Goal: Task Accomplishment & Management: Complete application form

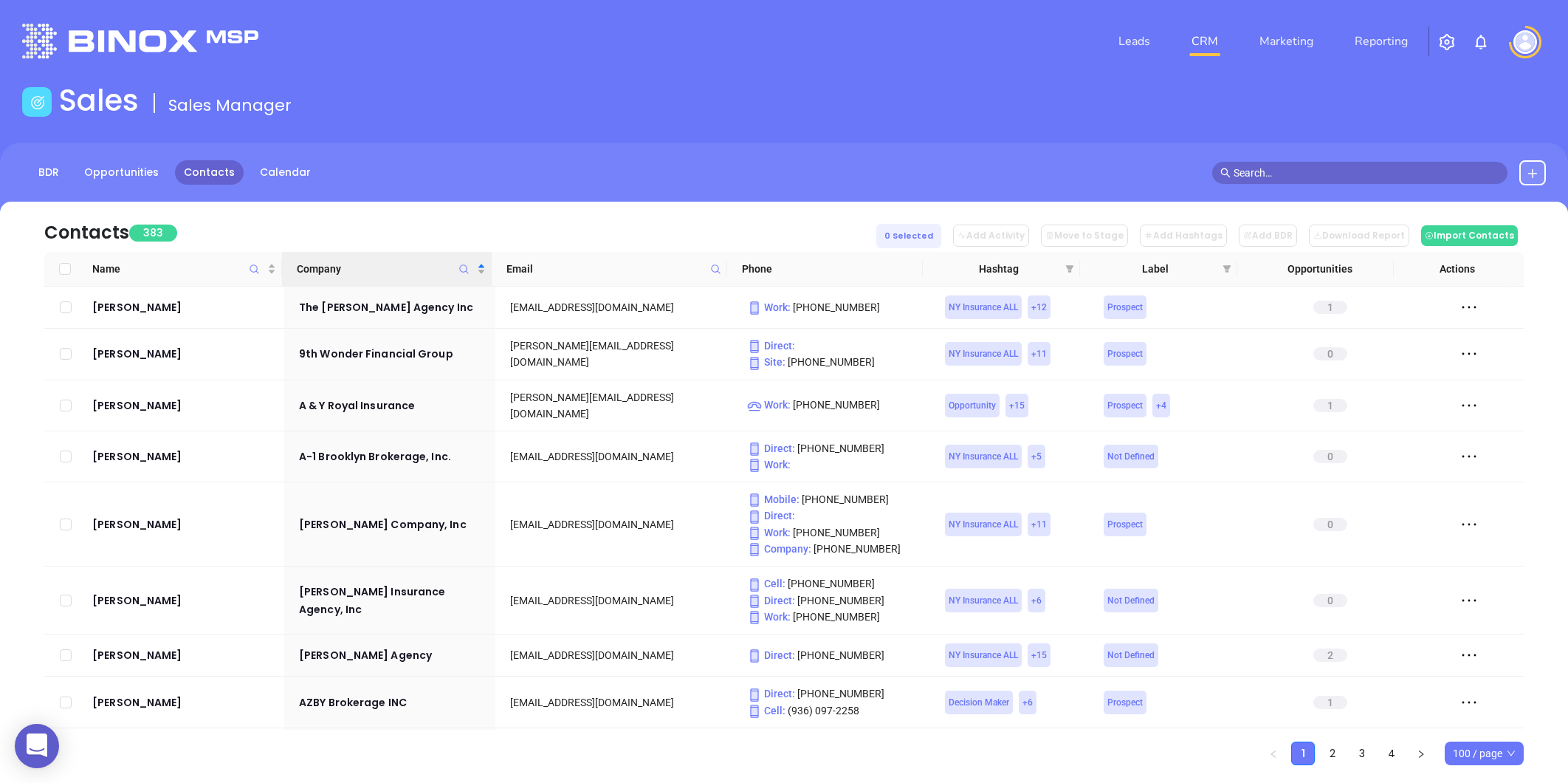
drag, startPoint x: 0, startPoint y: 0, endPoint x: 135, endPoint y: 432, distance: 452.6
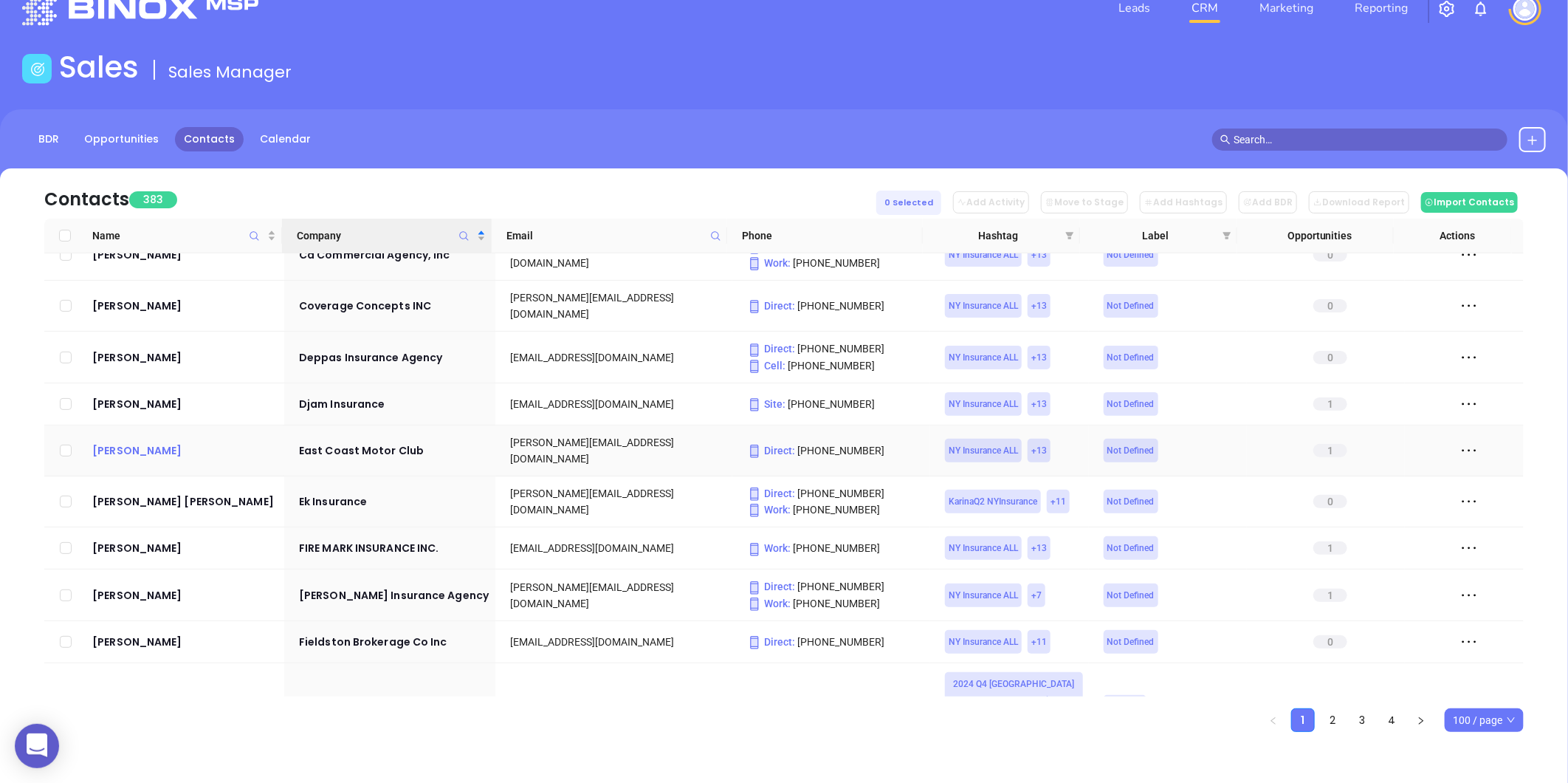
scroll to position [1805, 0]
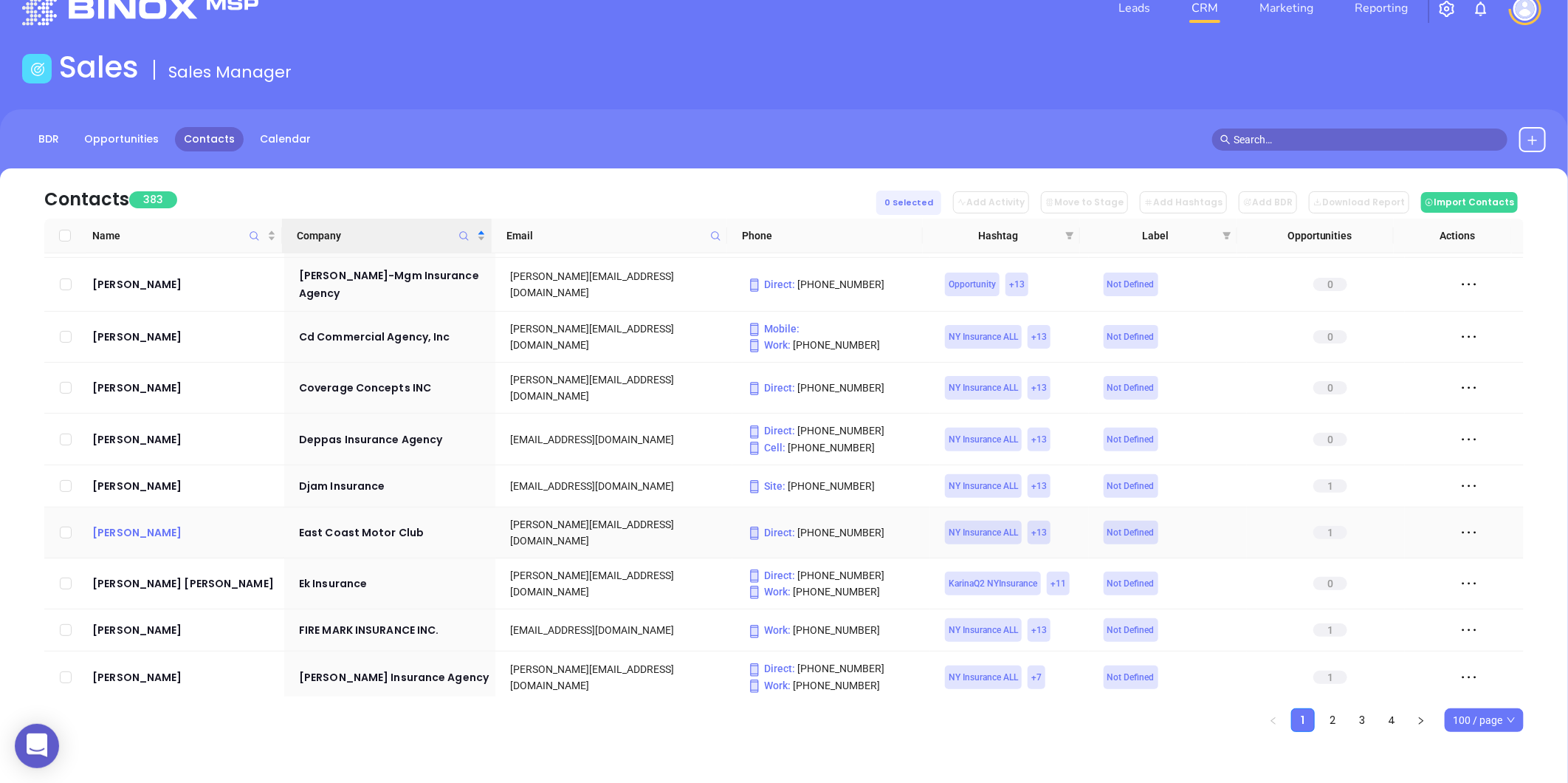
drag, startPoint x: 127, startPoint y: 470, endPoint x: 107, endPoint y: 457, distance: 23.9
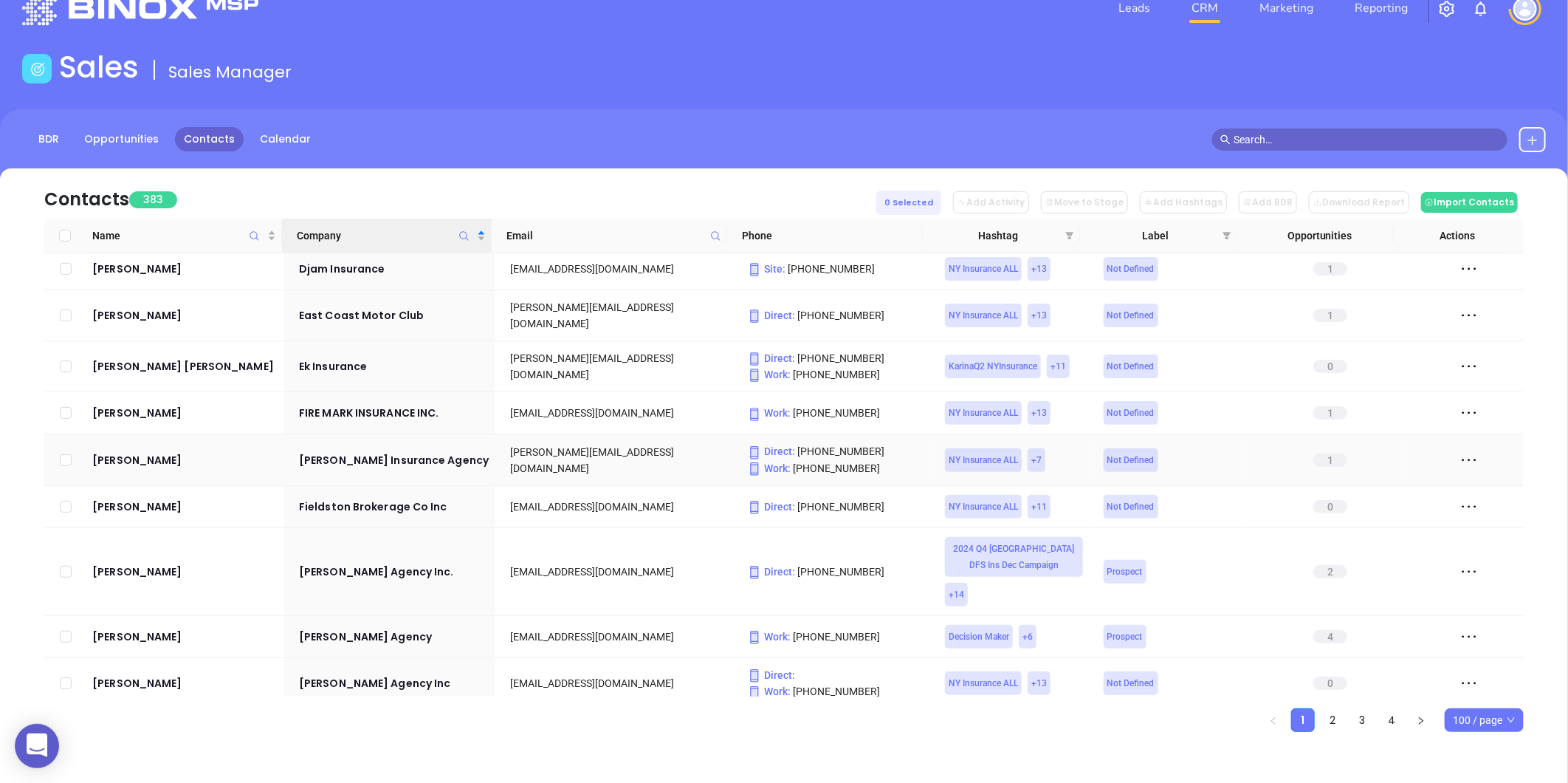
scroll to position [2051, 0]
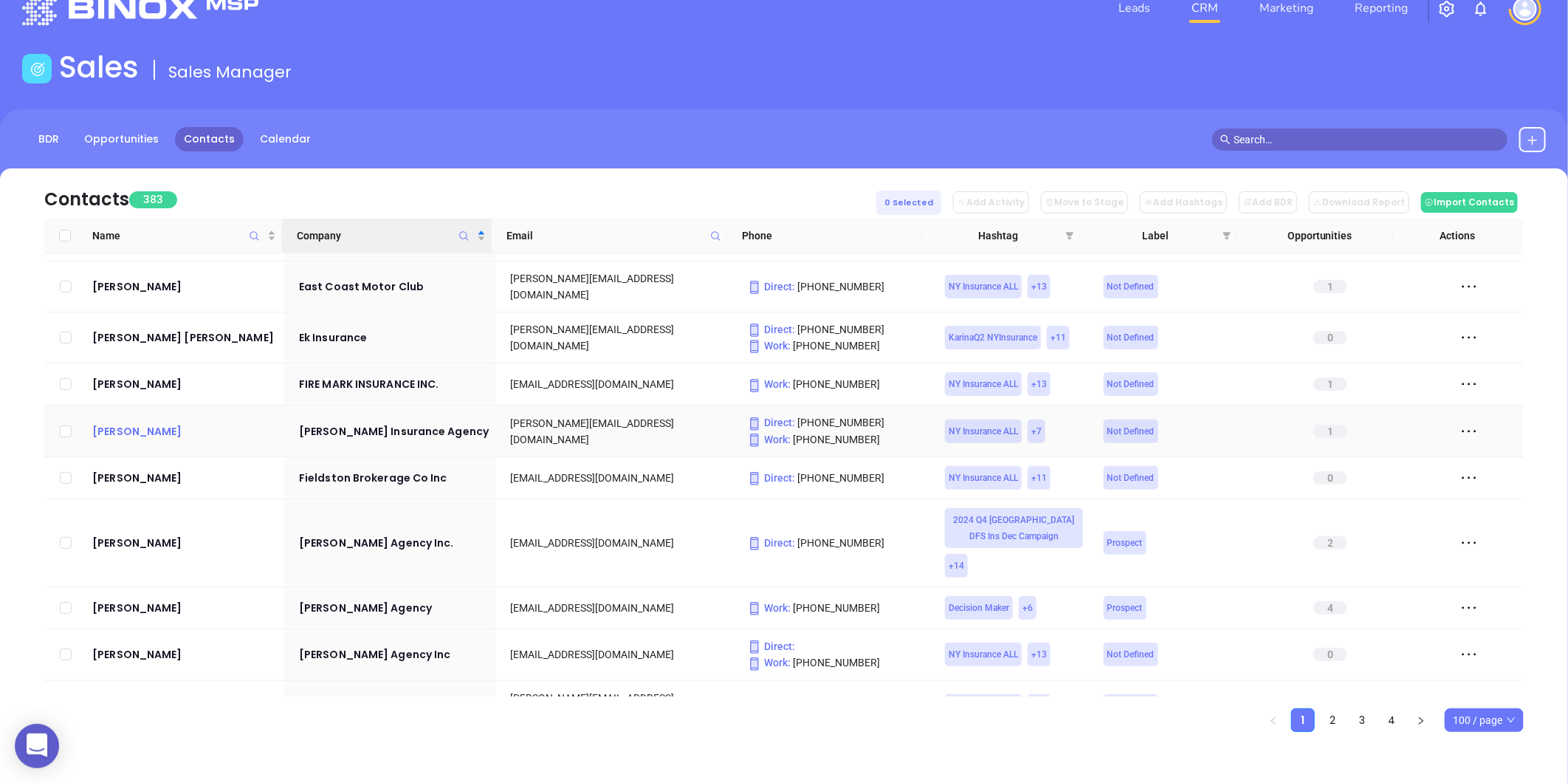
click at [157, 423] on div "[PERSON_NAME]" at bounding box center [185, 431] width 186 height 18
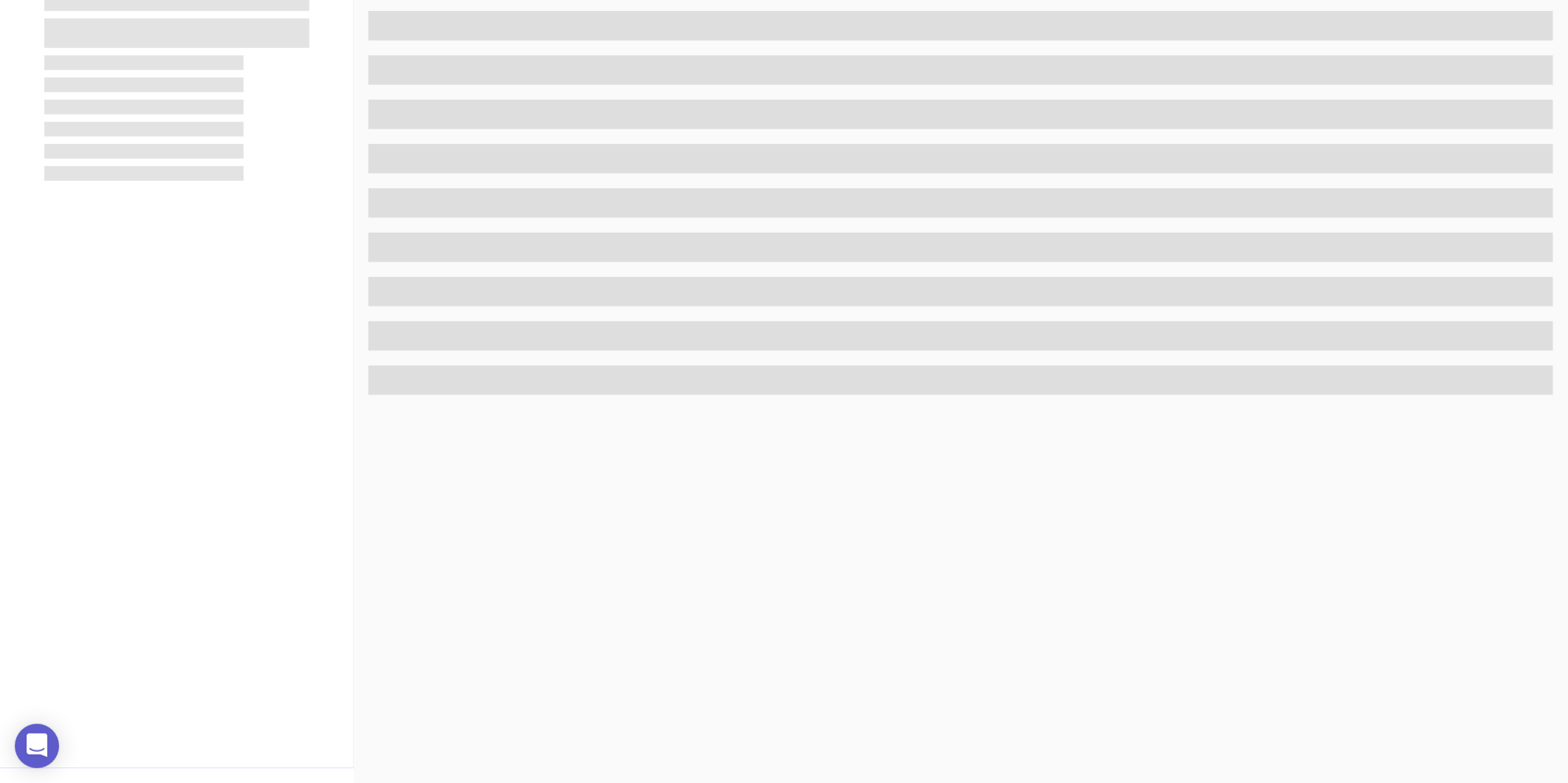
scroll to position [452, 0]
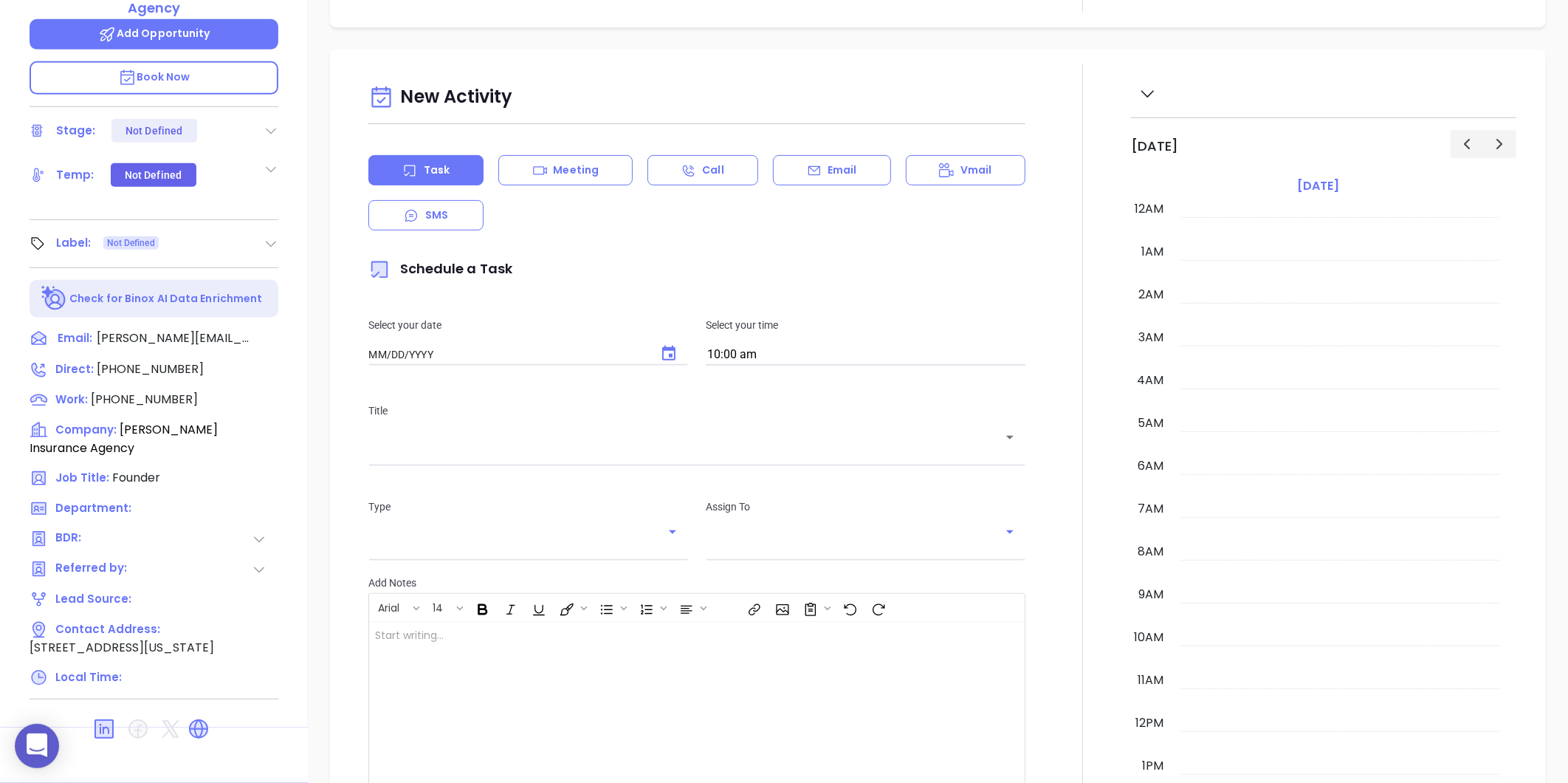
type input "[DATE]"
type input "[PERSON_NAME]"
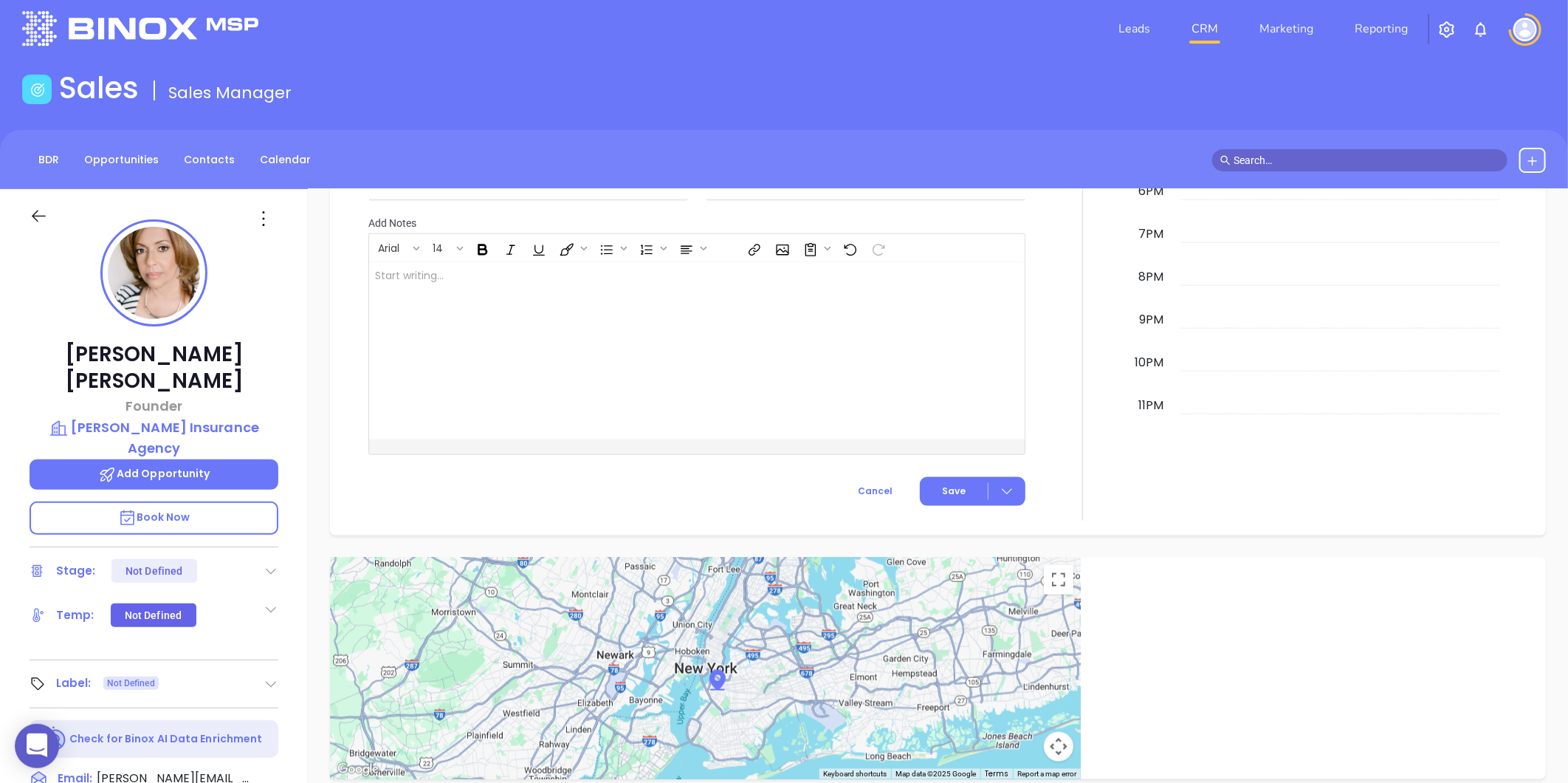
scroll to position [0, 0]
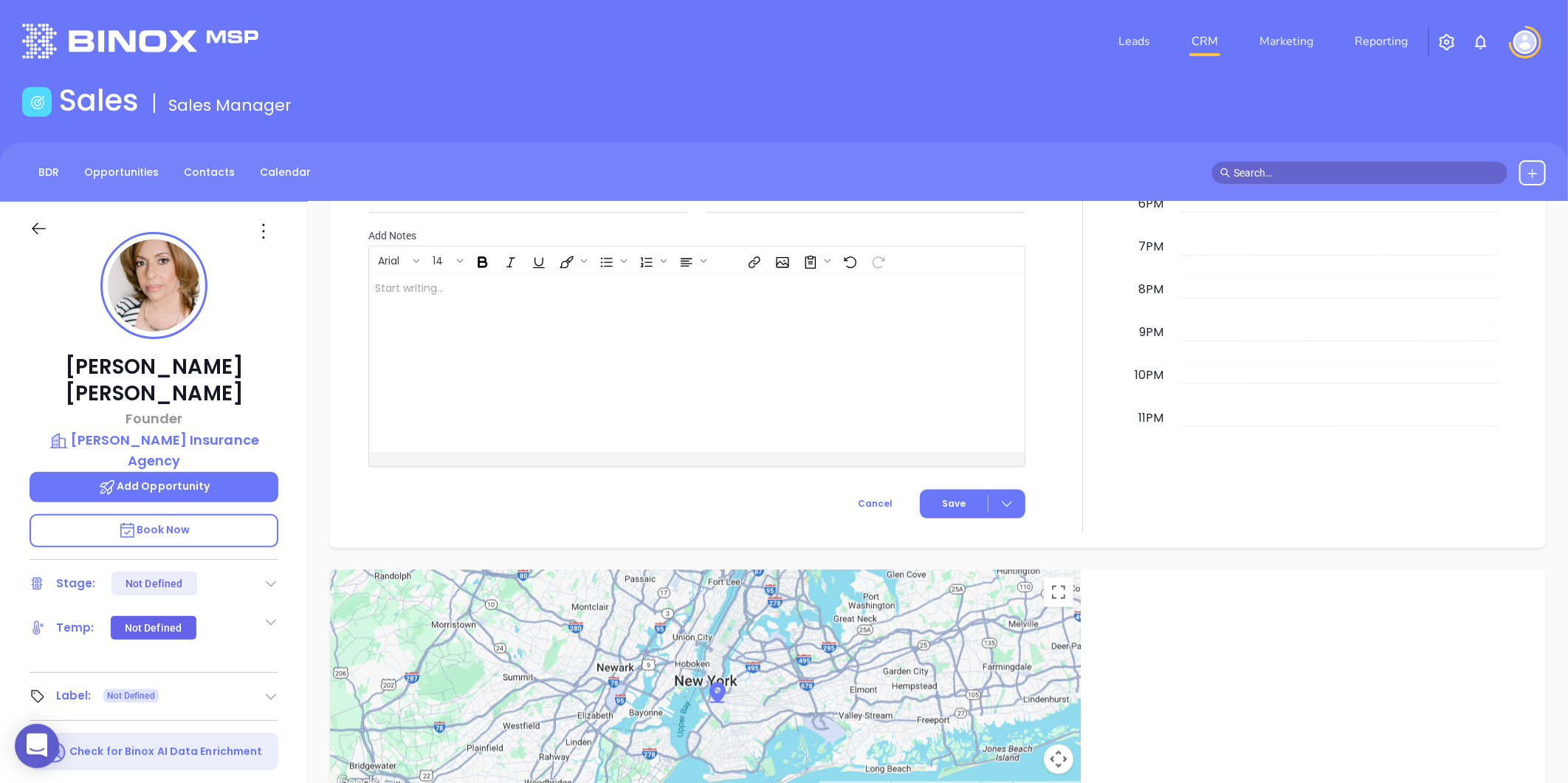
click at [266, 689] on icon at bounding box center [270, 696] width 14 height 14
click at [198, 726] on div "Prospect" at bounding box center [206, 738] width 43 height 24
click at [260, 223] on icon at bounding box center [264, 231] width 24 height 24
click at [271, 384] on div "Edit" at bounding box center [336, 389] width 145 height 16
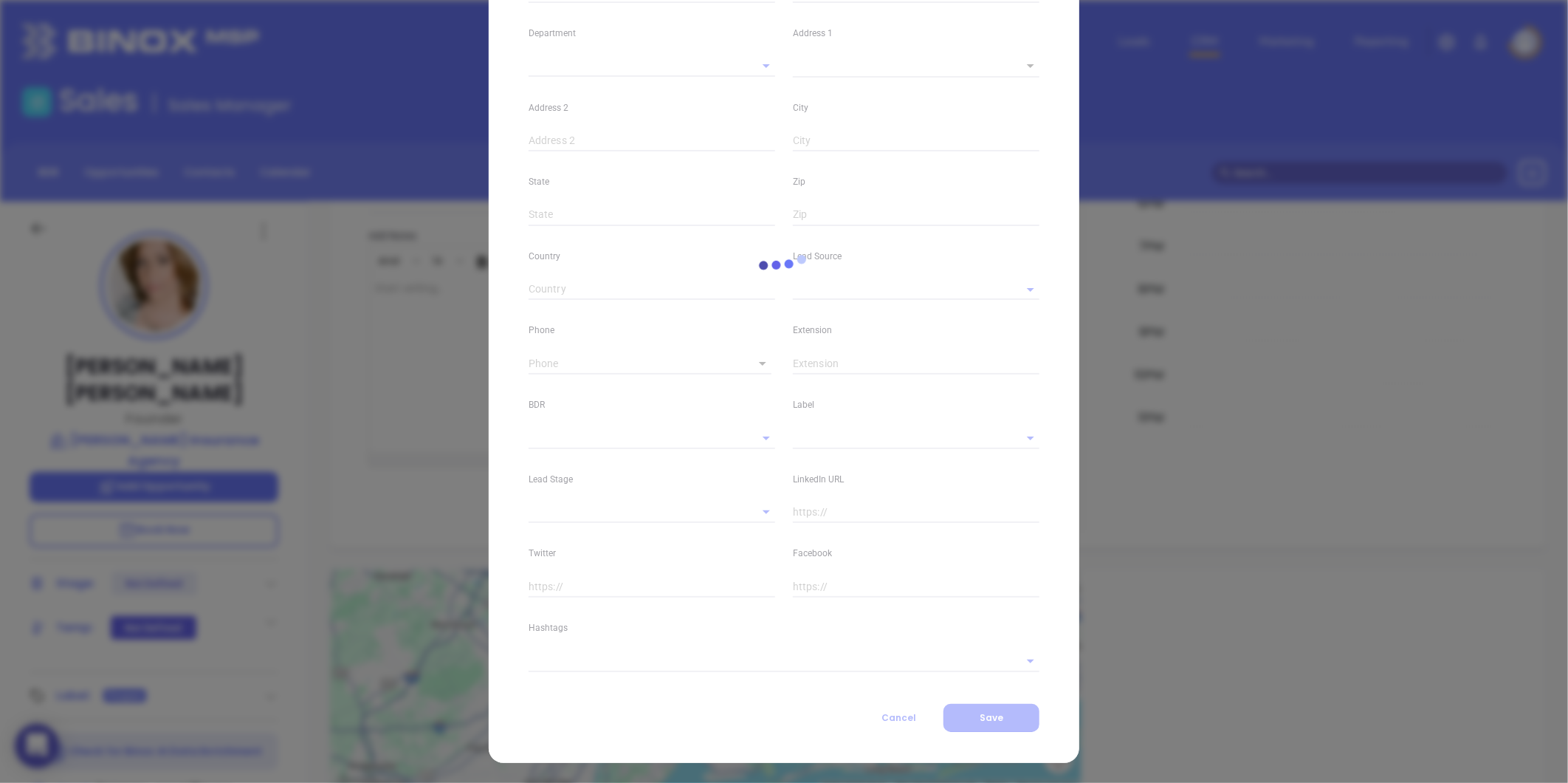
type input "[PERSON_NAME]"
type input "[PERSON_NAME][EMAIL_ADDRESS][DOMAIN_NAME]"
type input "Founder"
type textarea "[STREET_ADDRESS]"
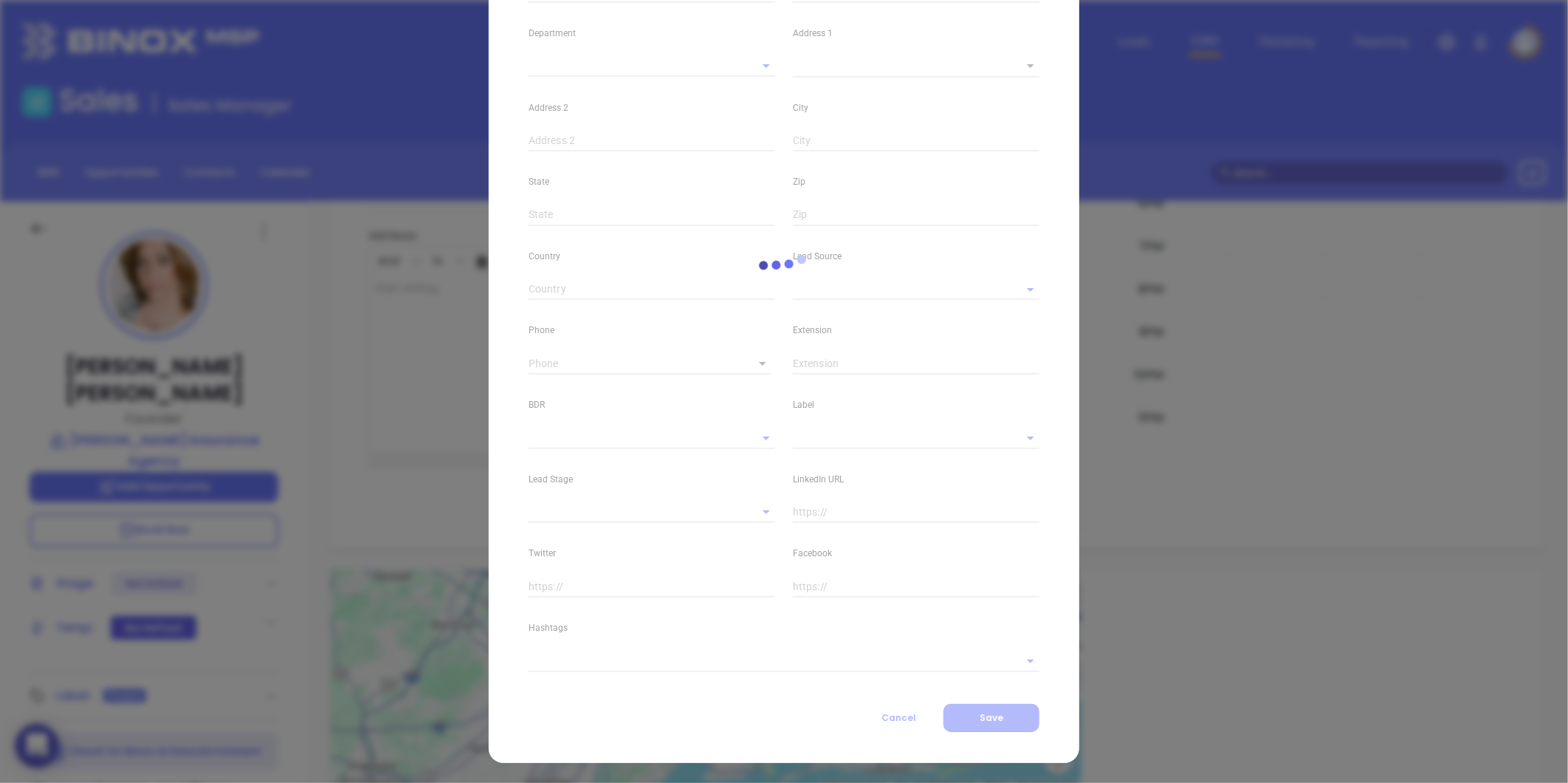
type input "1"
type input "Queens"
type input "[US_STATE]"
type input "11368"
type input "[GEOGRAPHIC_DATA]"
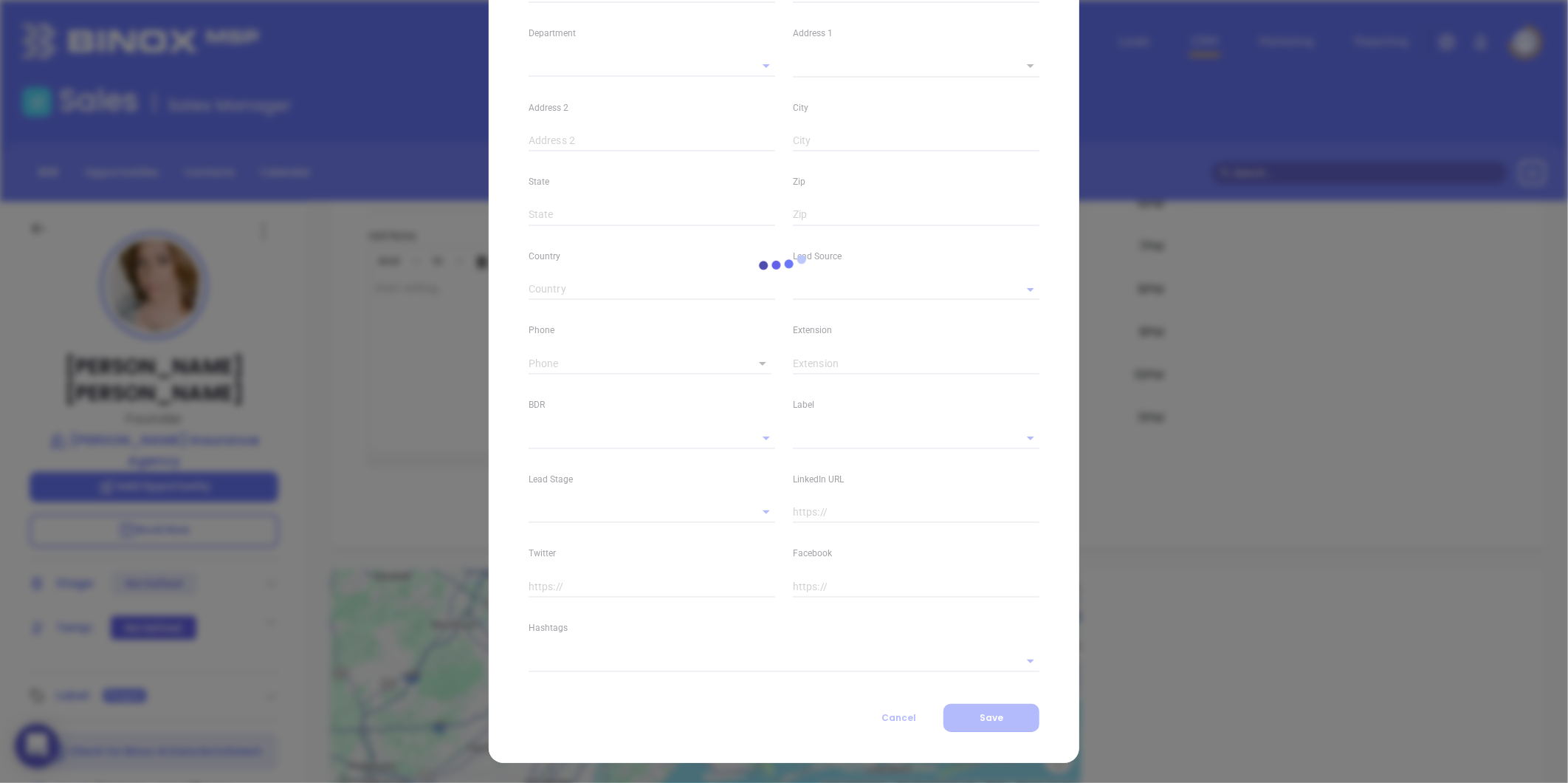
type input "[DOMAIN_NAME][URL][PERSON_NAME]"
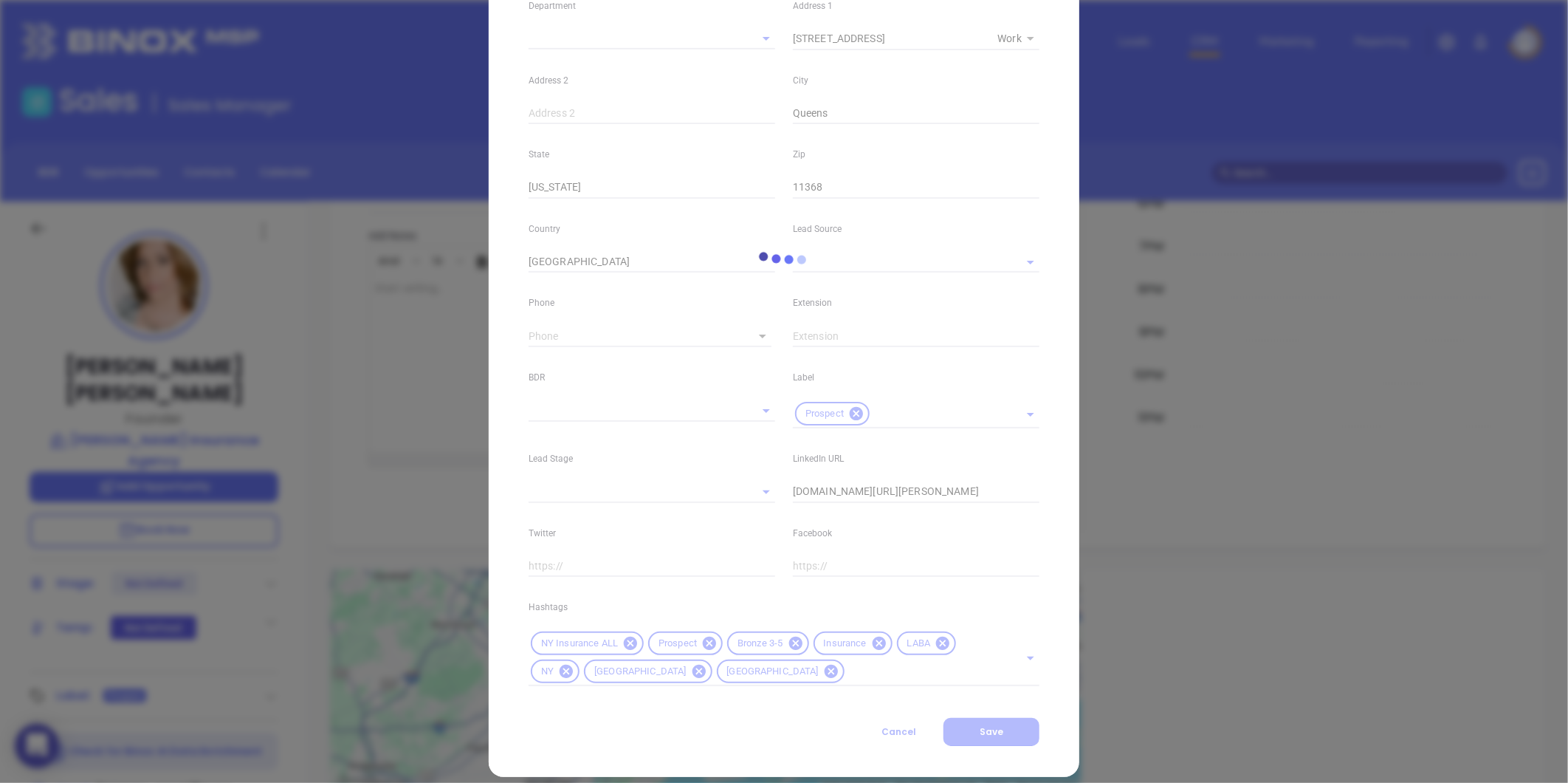
type input "[PHONE_NUMBER]"
type input "1"
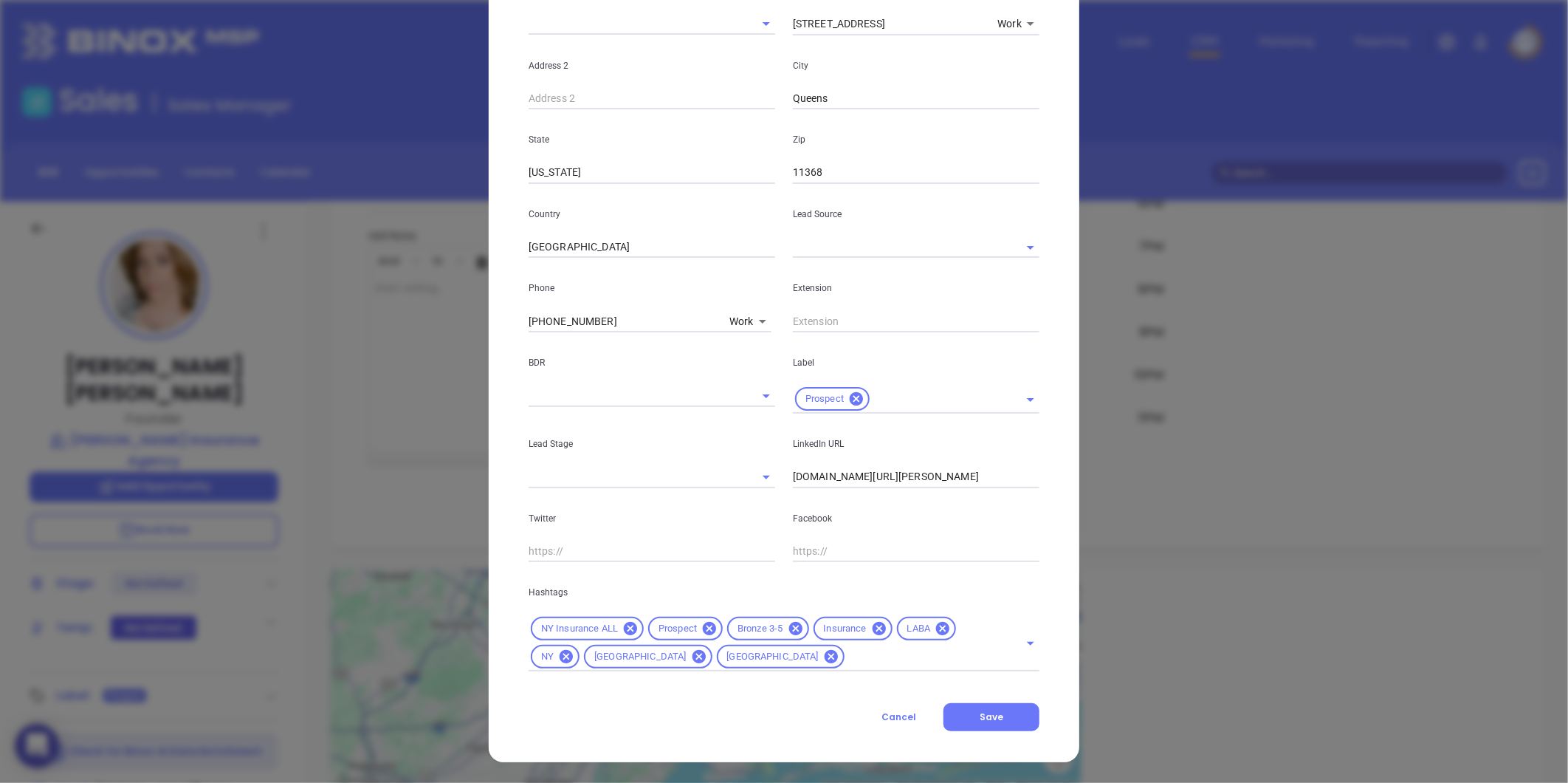
scroll to position [1142, 0]
click at [789, 624] on icon at bounding box center [795, 629] width 14 height 14
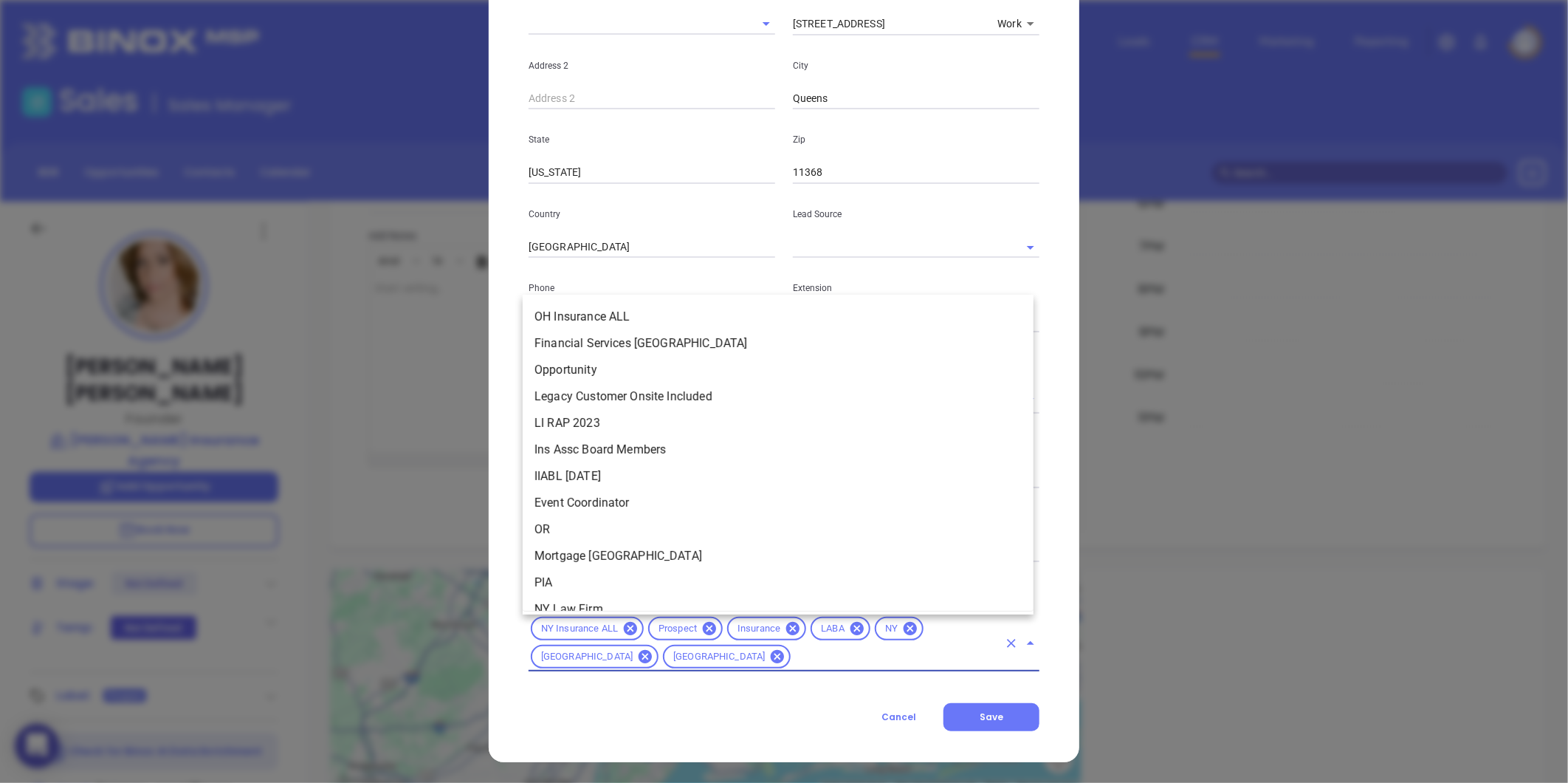
click at [815, 652] on input "text" at bounding box center [895, 657] width 205 height 19
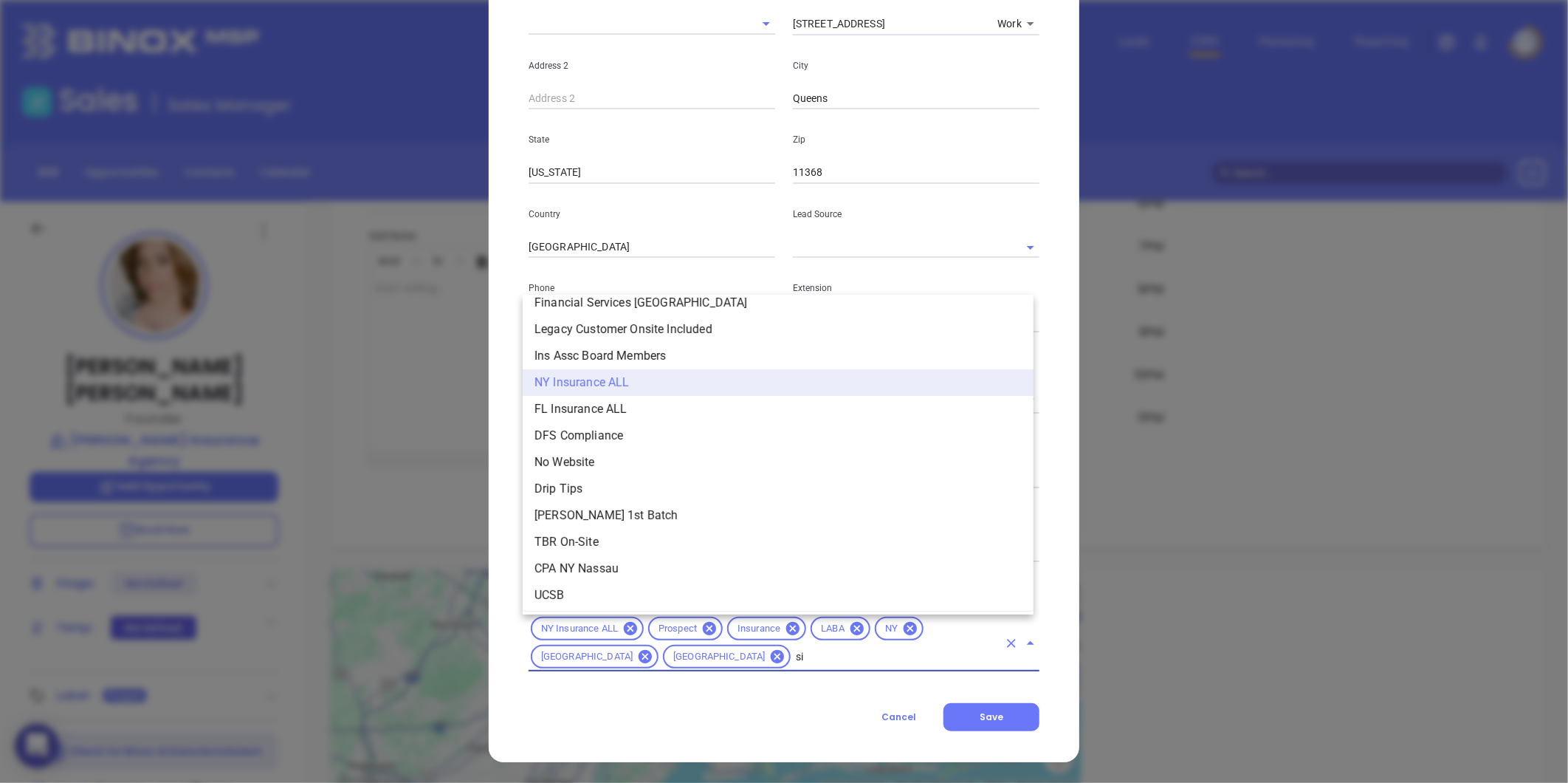
scroll to position [0, 0]
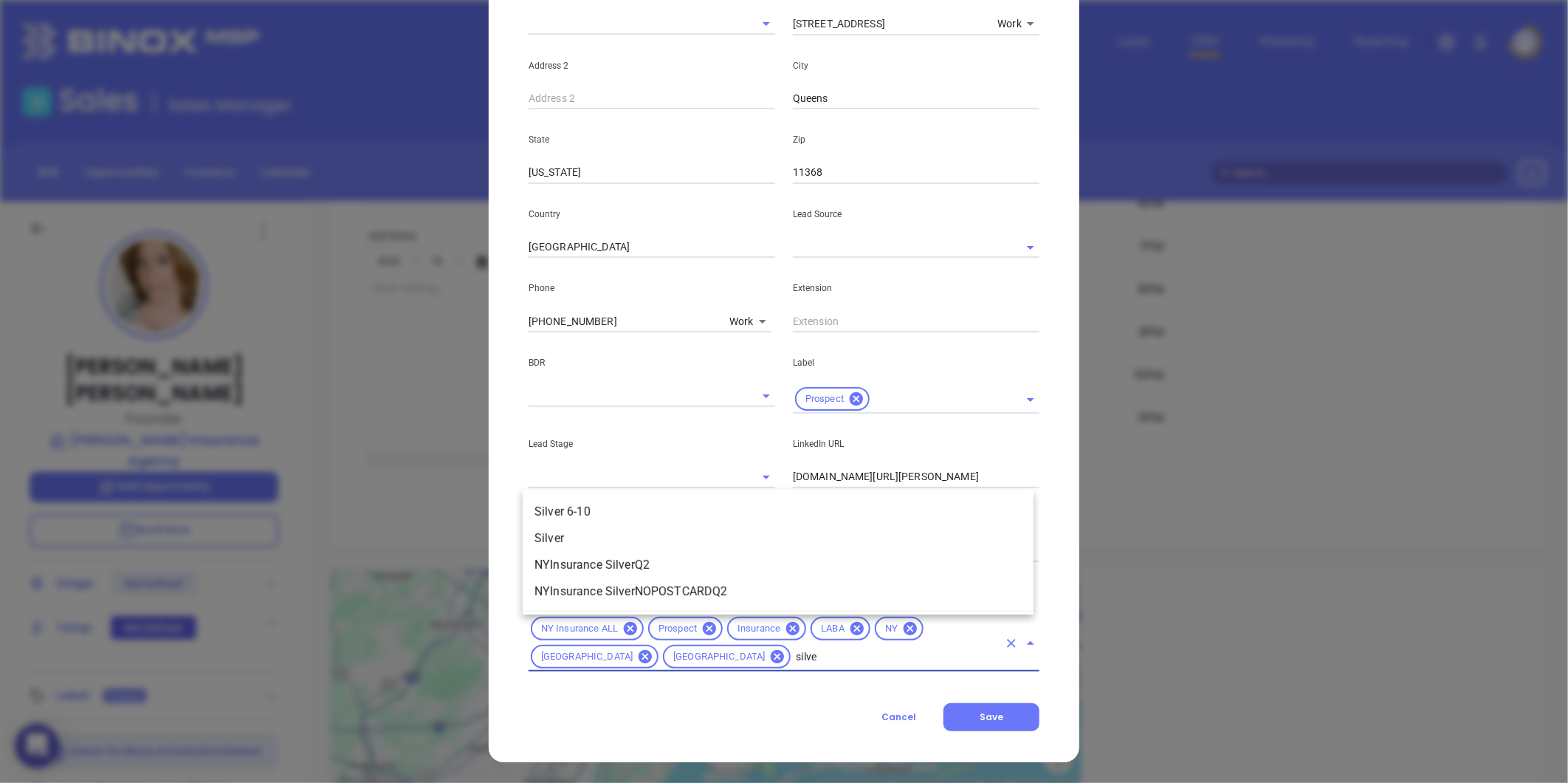
type input "silver"
click at [748, 515] on li "Silver 6-10" at bounding box center [778, 512] width 511 height 26
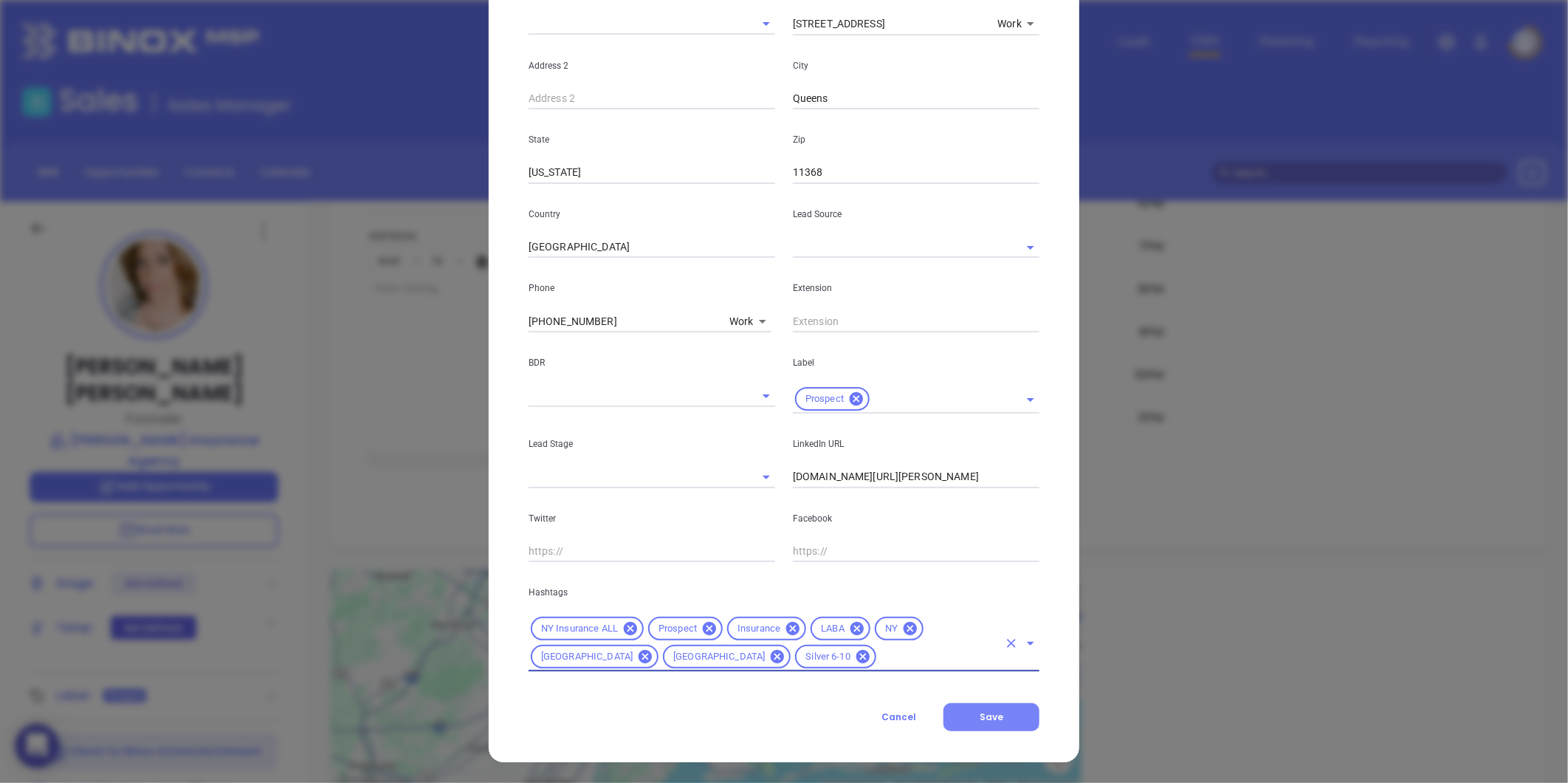
click at [967, 706] on button "Save" at bounding box center [992, 717] width 96 height 28
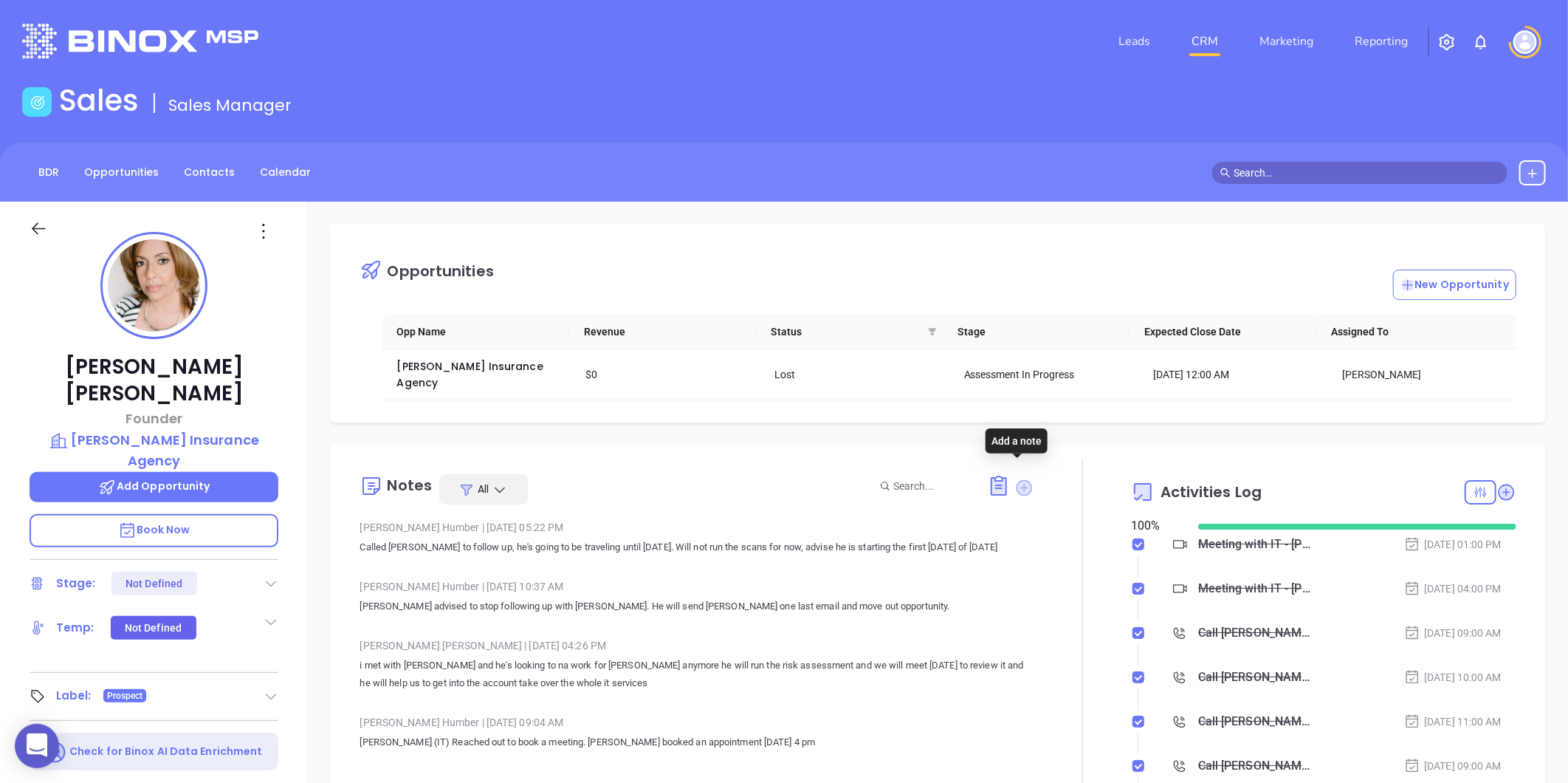
click at [1017, 479] on icon at bounding box center [1024, 487] width 16 height 16
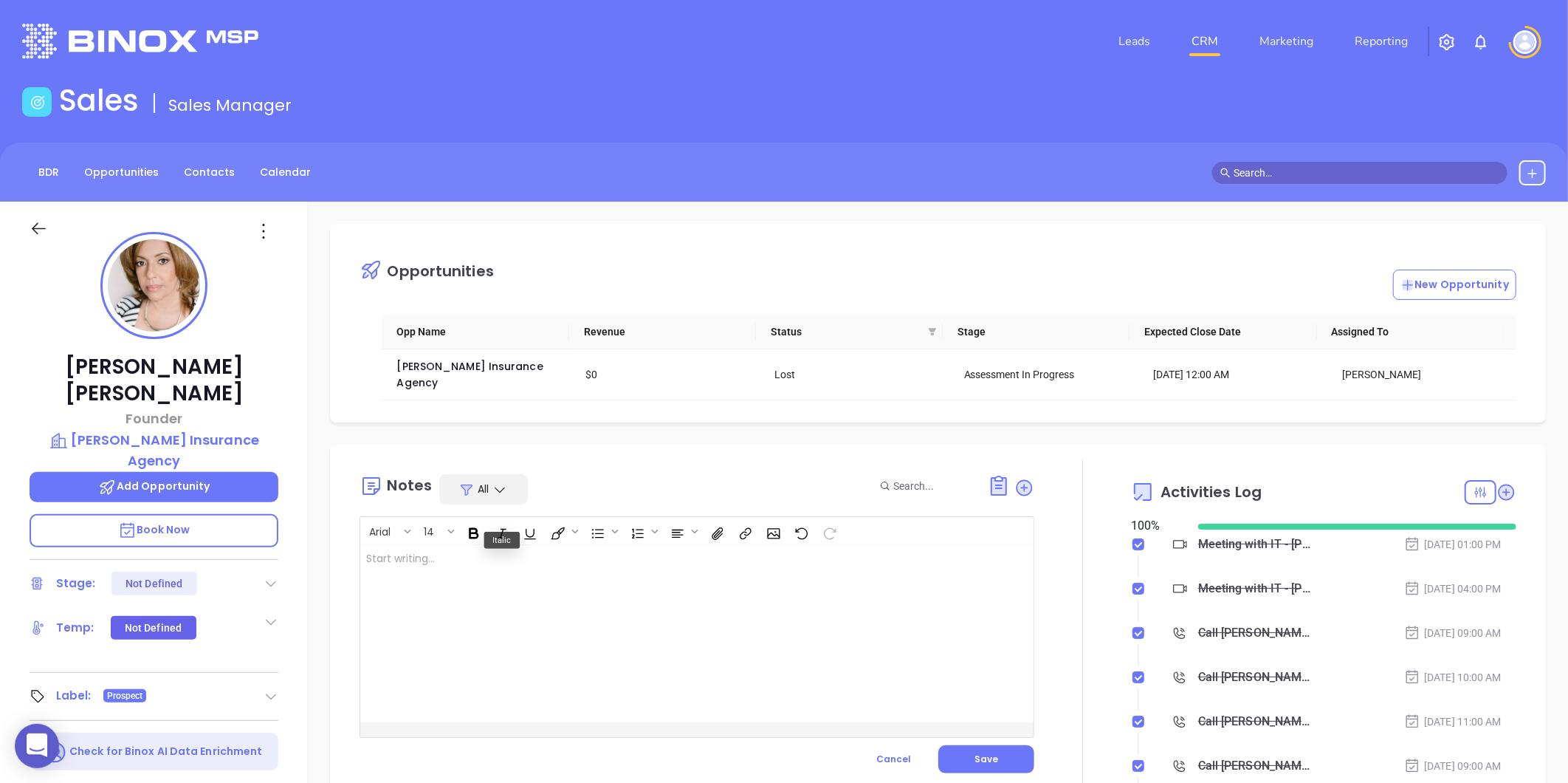
click at [477, 545] on div at bounding box center [673, 634] width 626 height 178
click at [980, 745] on button "Save" at bounding box center [986, 758] width 96 height 28
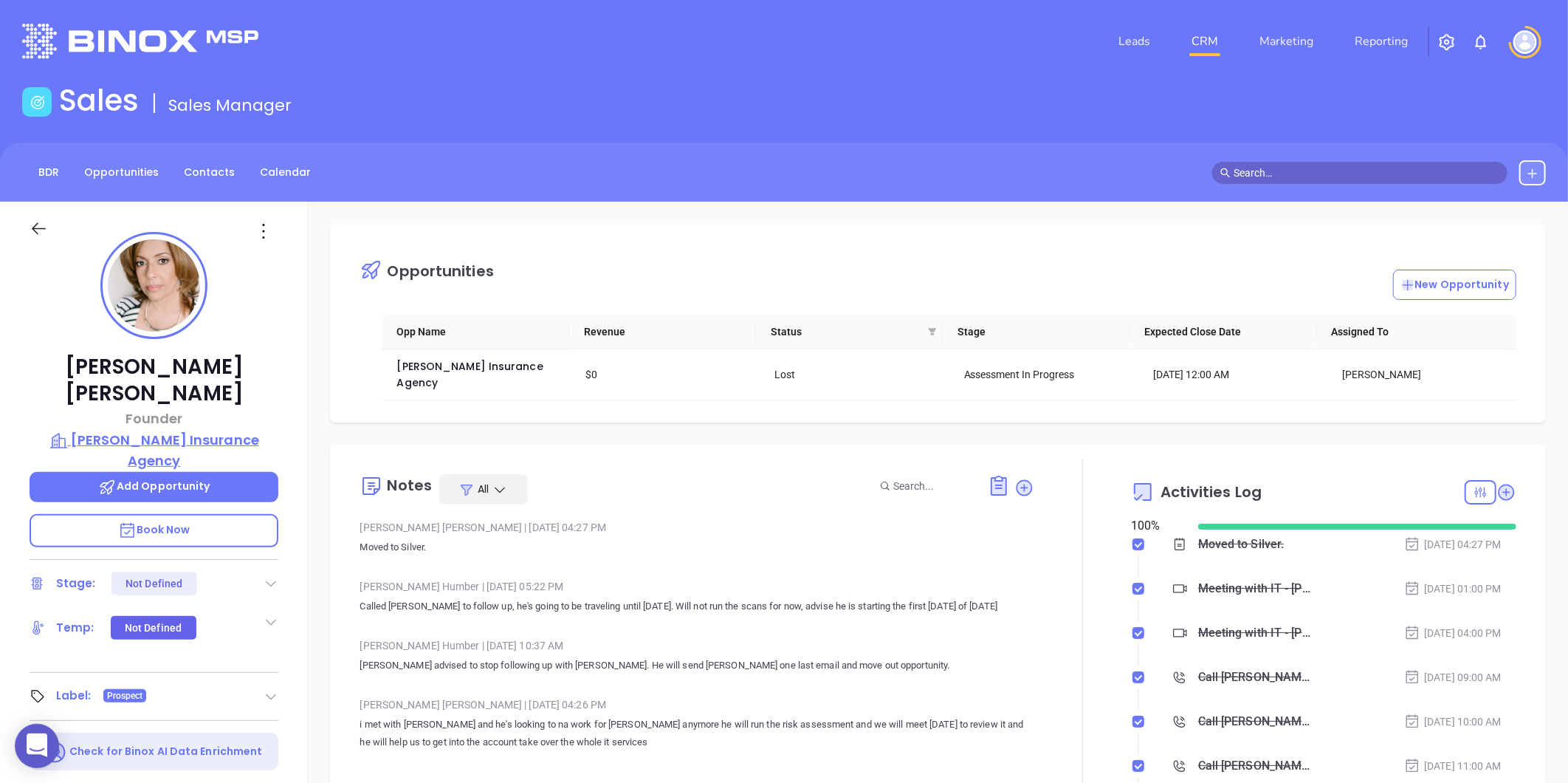
click at [128, 430] on p "[PERSON_NAME] Insurance Agency" at bounding box center [154, 450] width 249 height 41
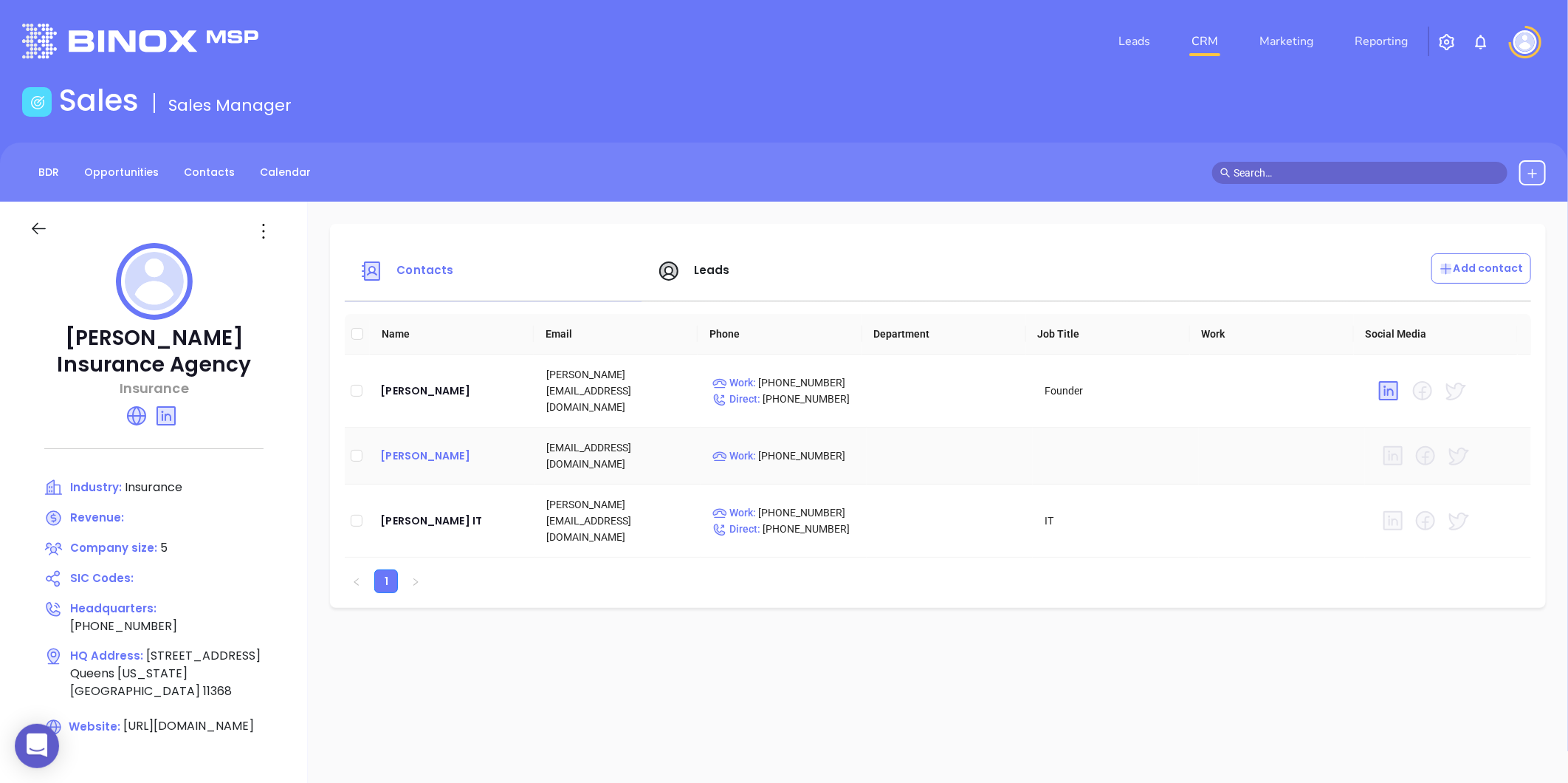
click at [451, 447] on div "[PERSON_NAME]" at bounding box center [451, 456] width 143 height 18
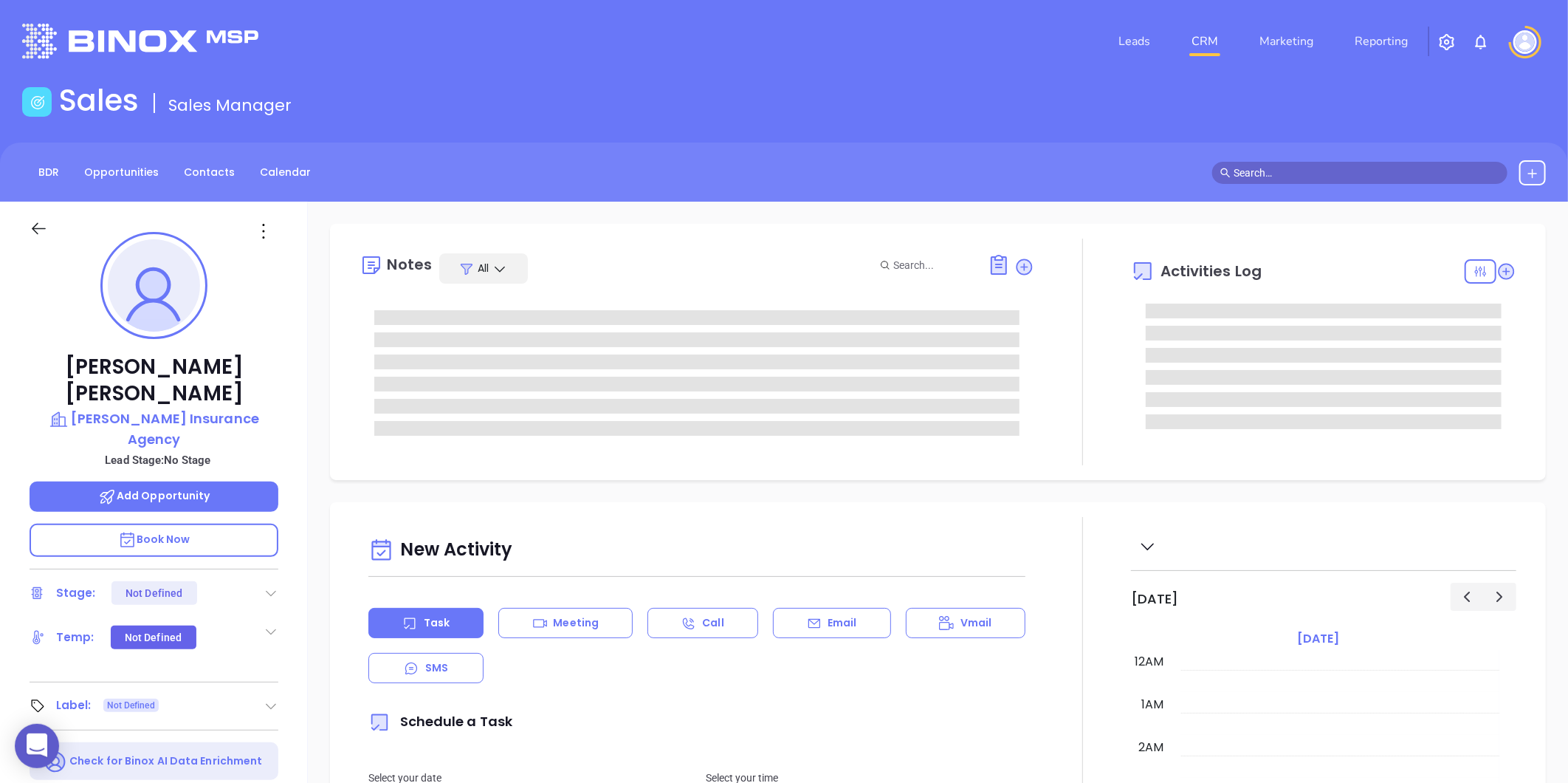
type input "[DATE]"
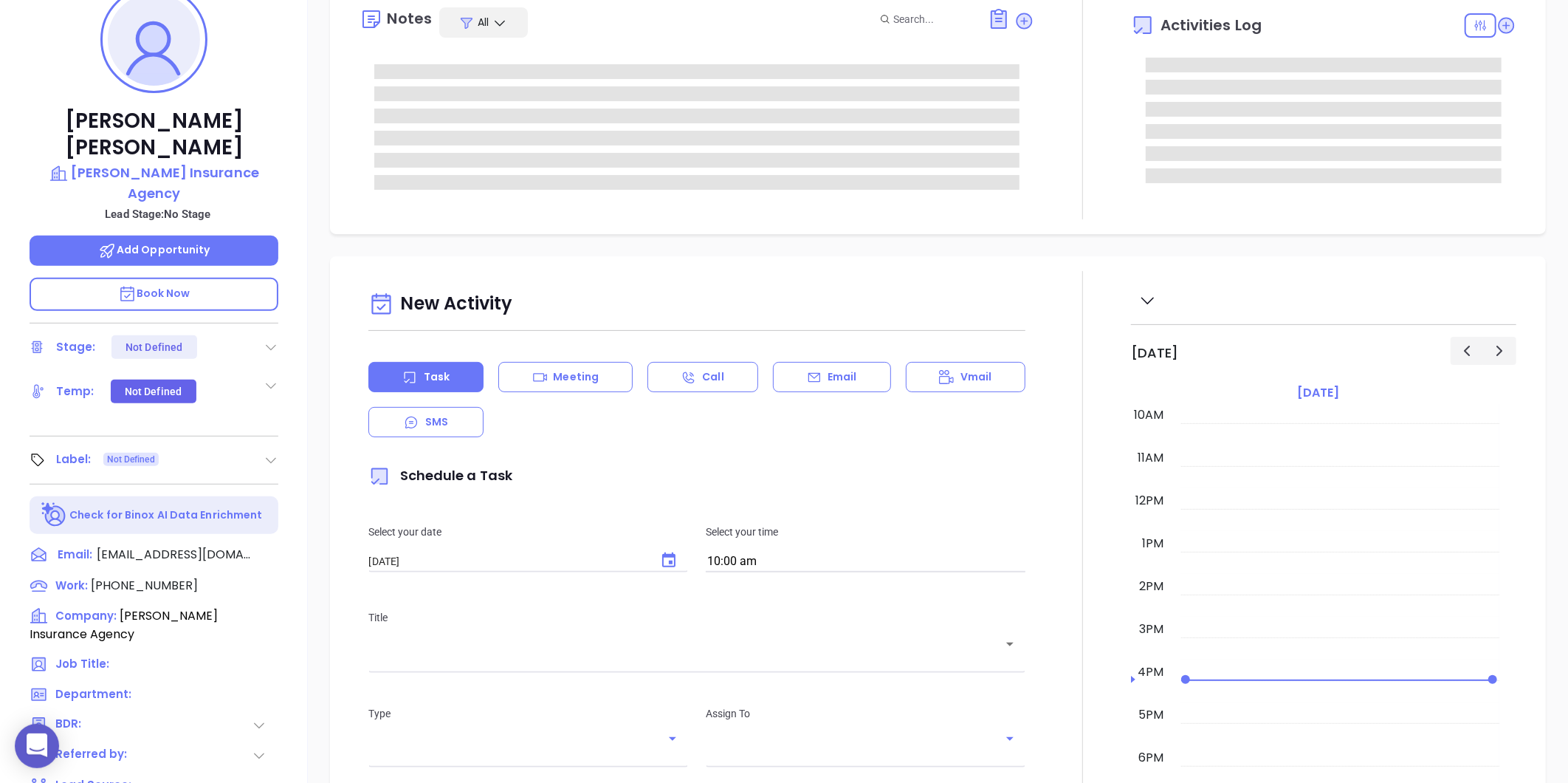
type input "[PERSON_NAME]"
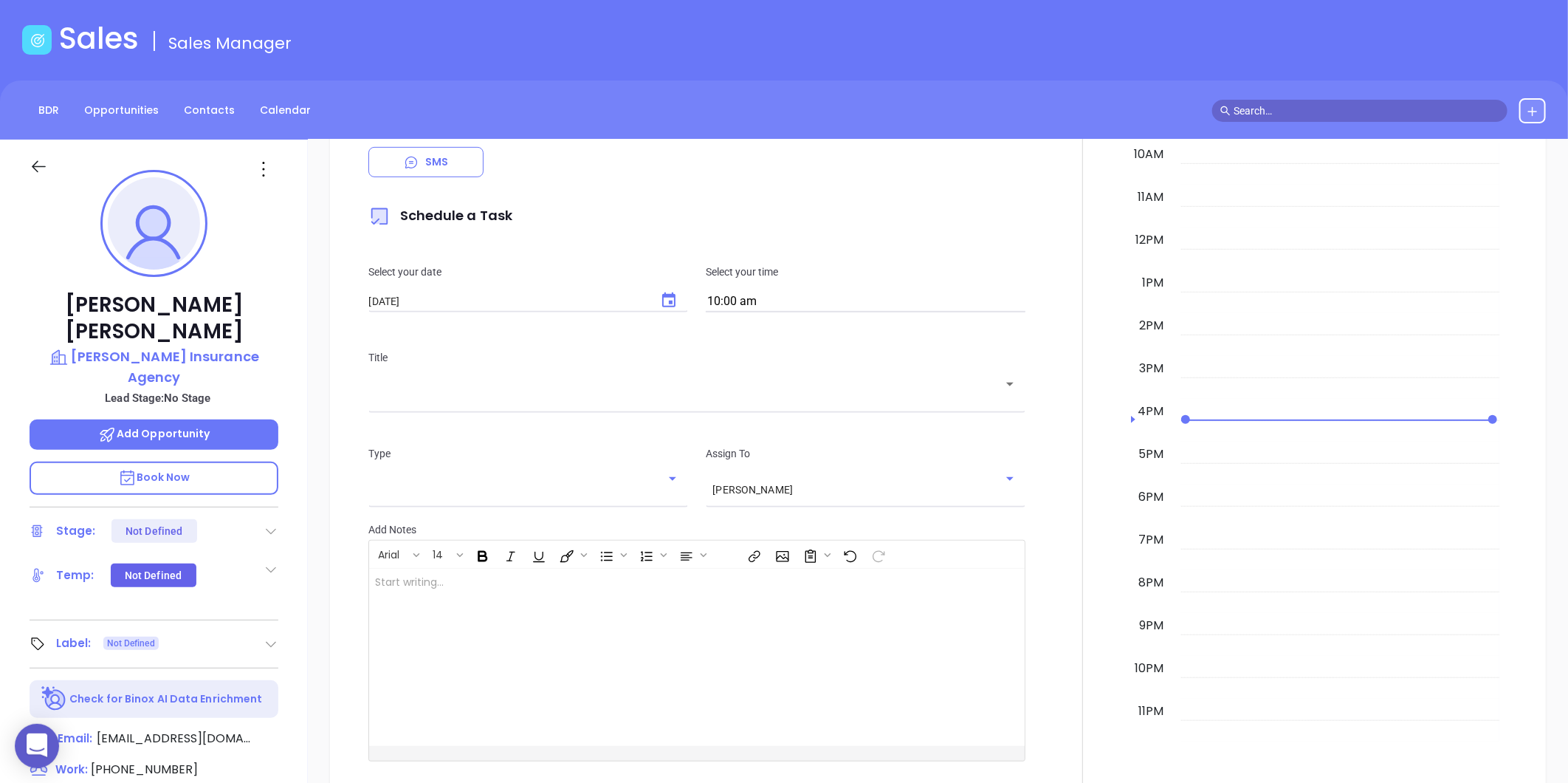
scroll to position [0, 0]
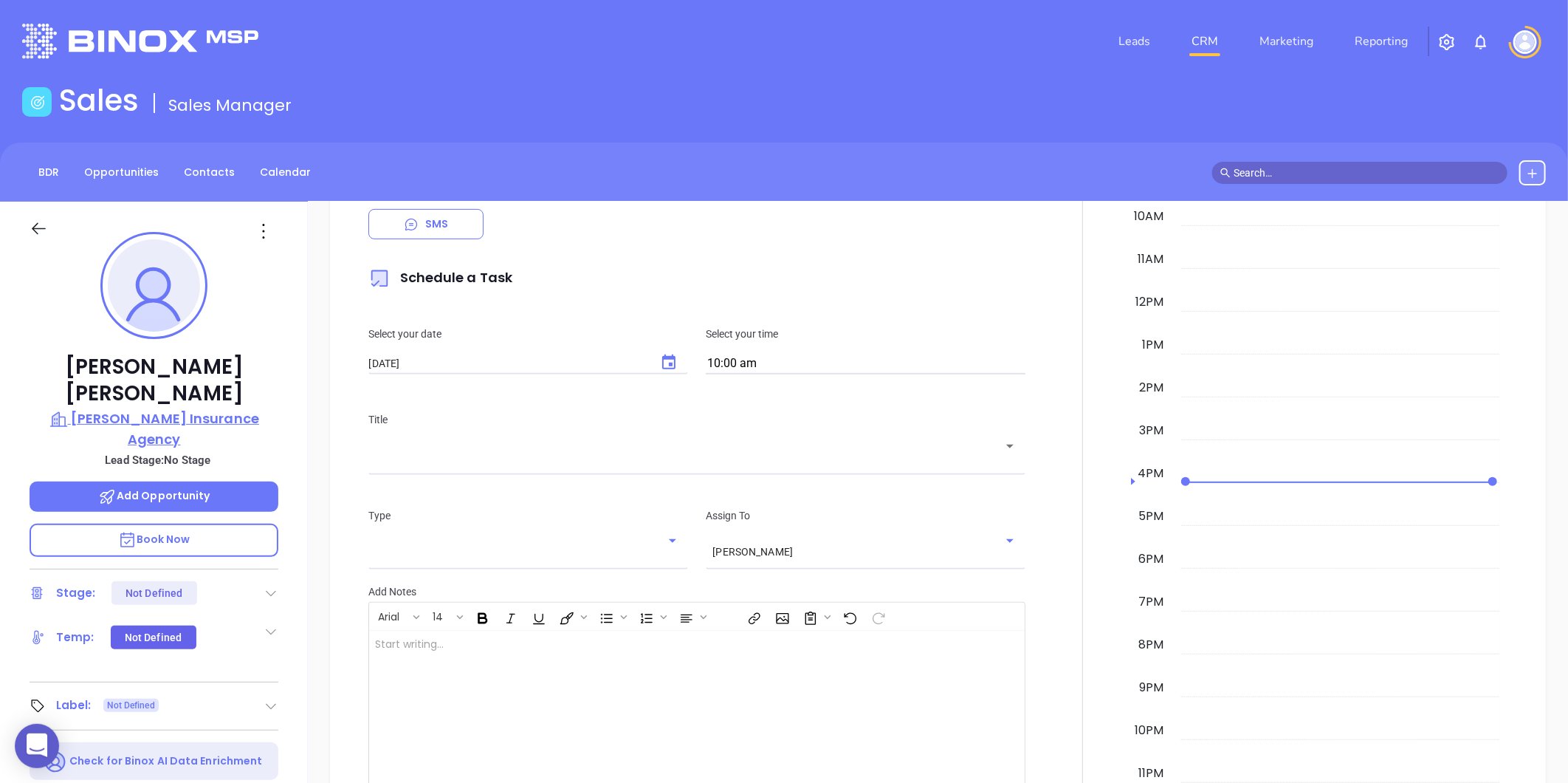
click at [161, 408] on p "[PERSON_NAME] Insurance Agency" at bounding box center [154, 429] width 249 height 41
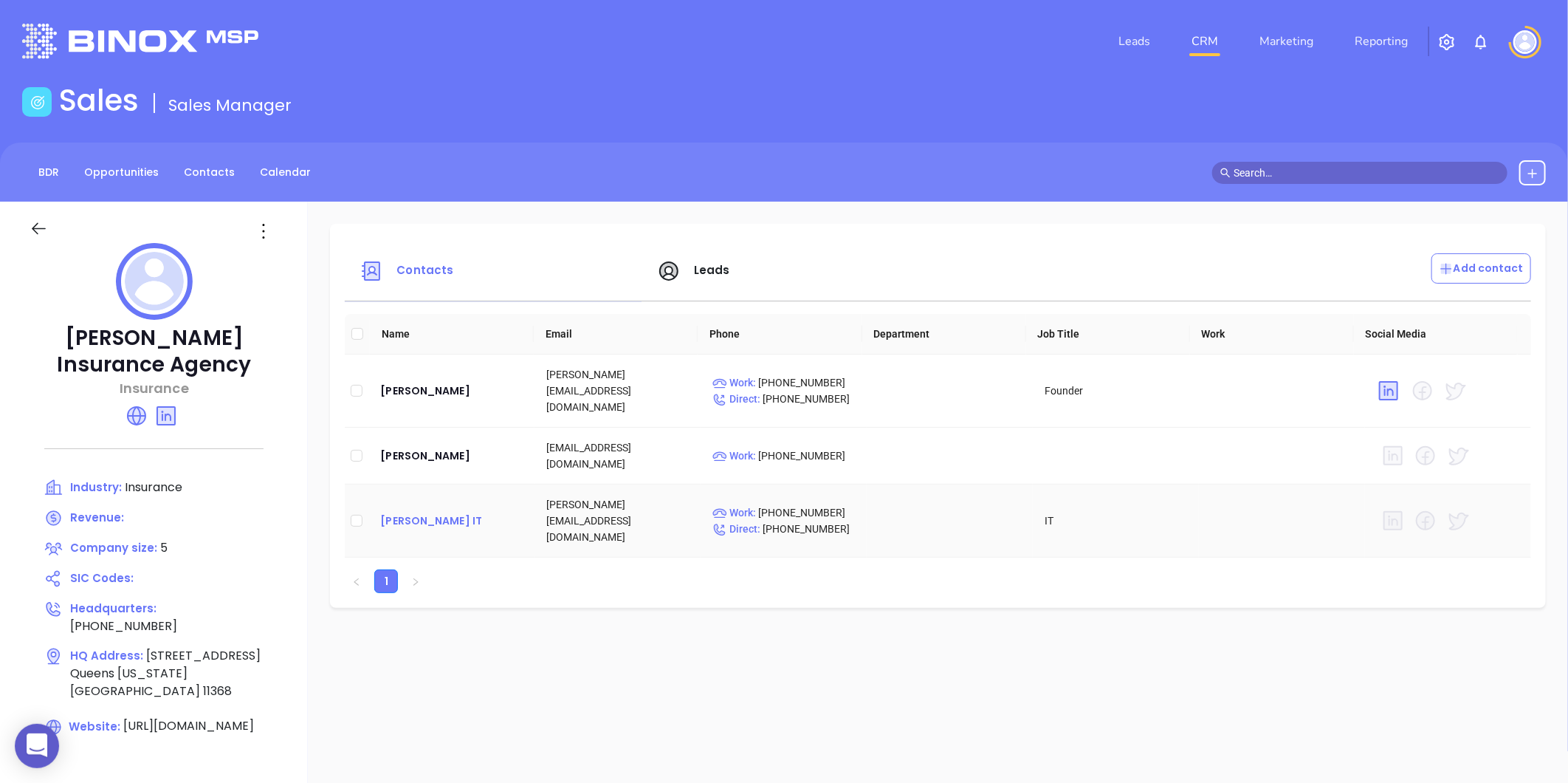
click at [458, 512] on div "[PERSON_NAME] IT" at bounding box center [451, 520] width 143 height 18
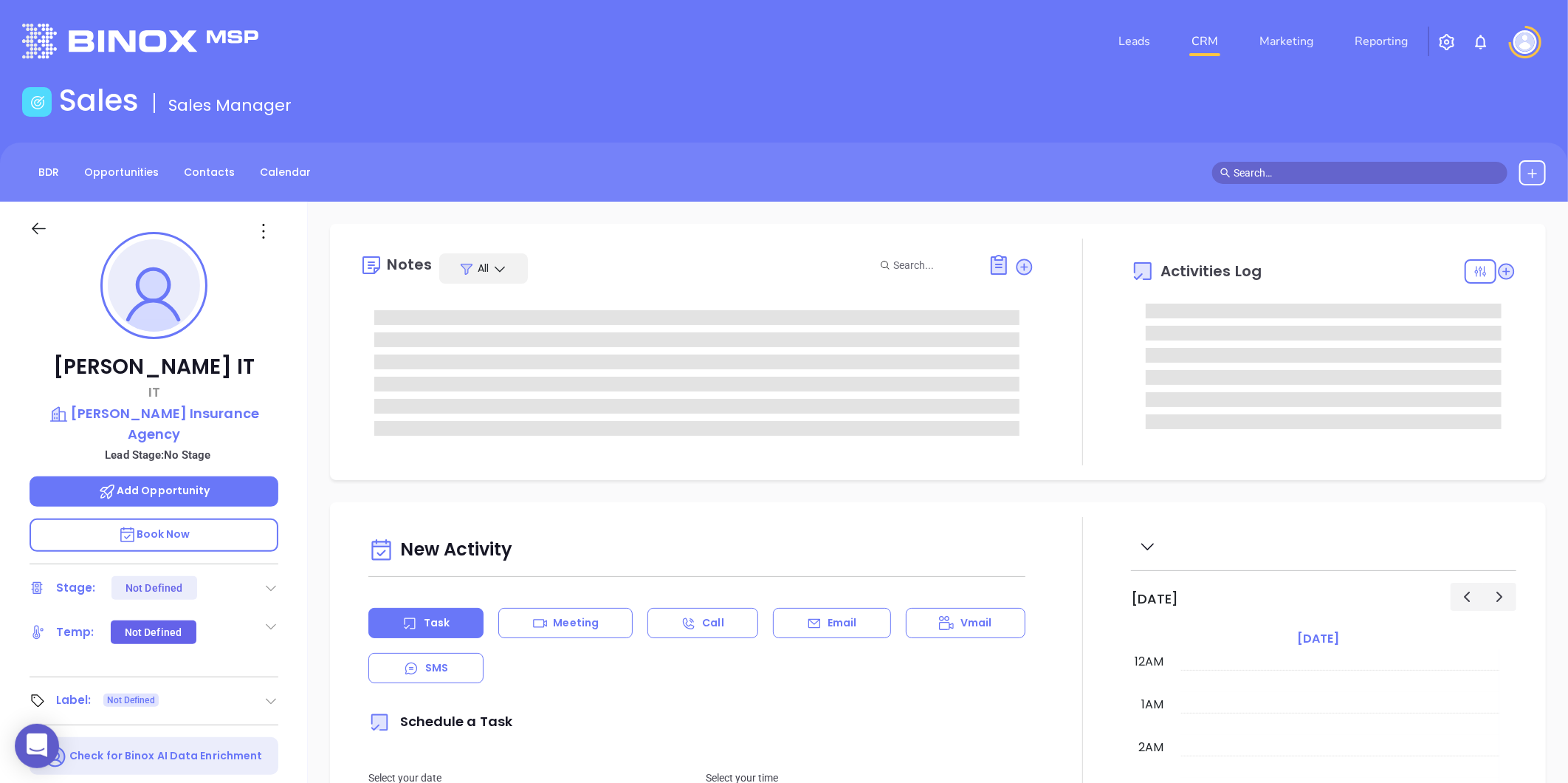
type input "[DATE]"
type input "[PERSON_NAME]"
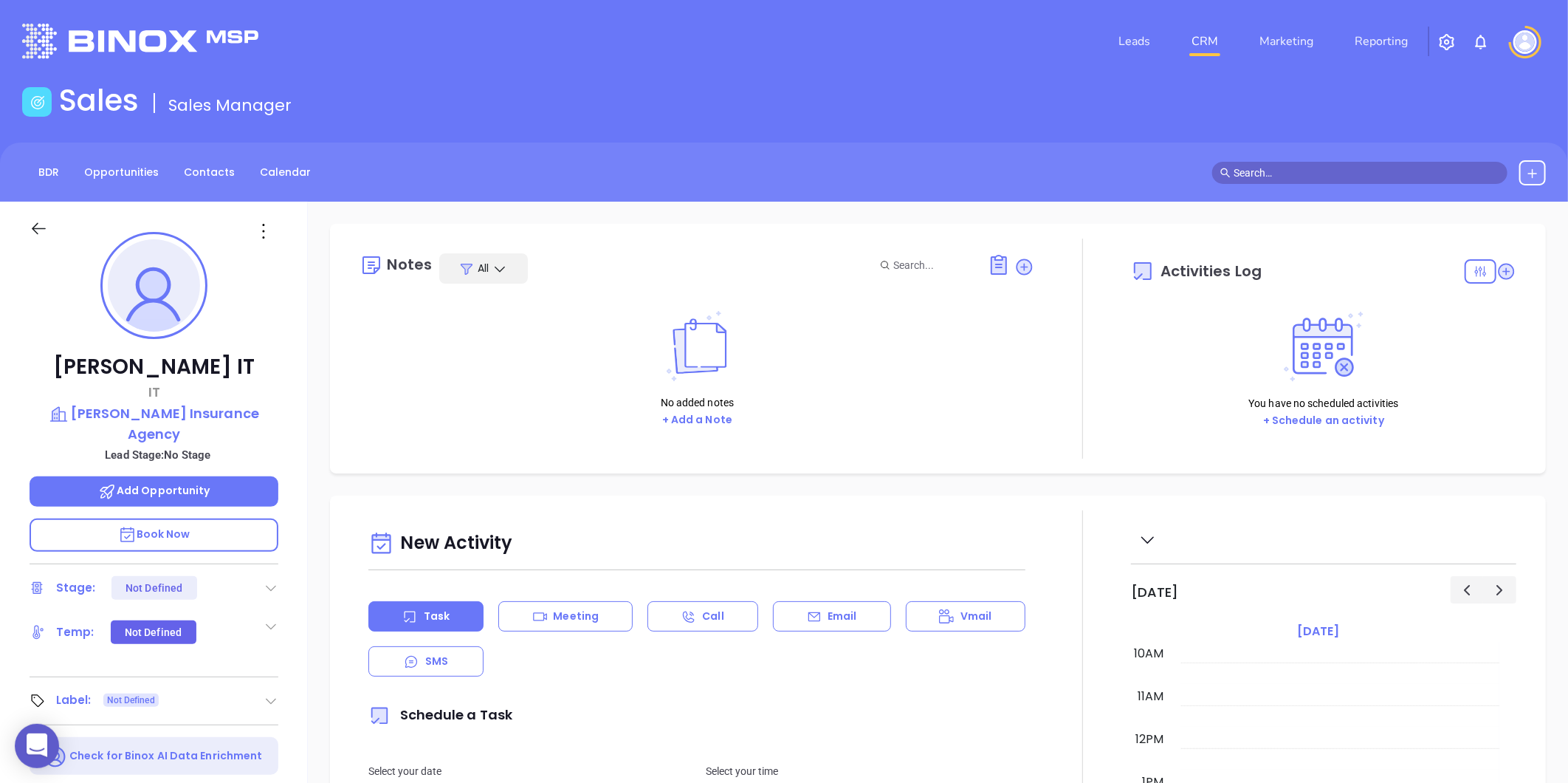
click at [261, 689] on div "Label: Not Defined" at bounding box center [154, 701] width 249 height 24
click at [265, 693] on icon at bounding box center [270, 700] width 14 height 14
click at [190, 731] on div "Prospect" at bounding box center [206, 742] width 43 height 24
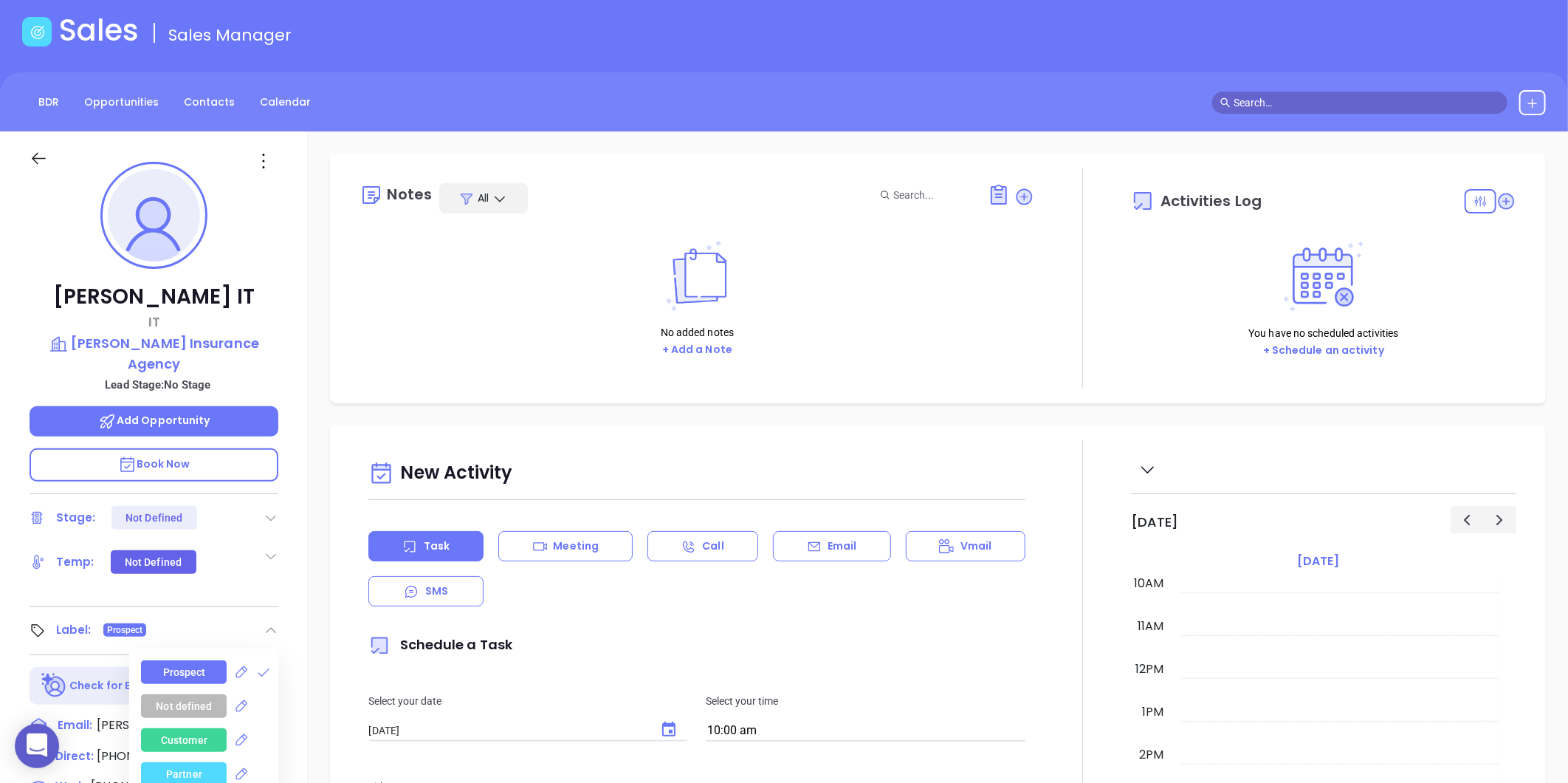
scroll to position [0, 0]
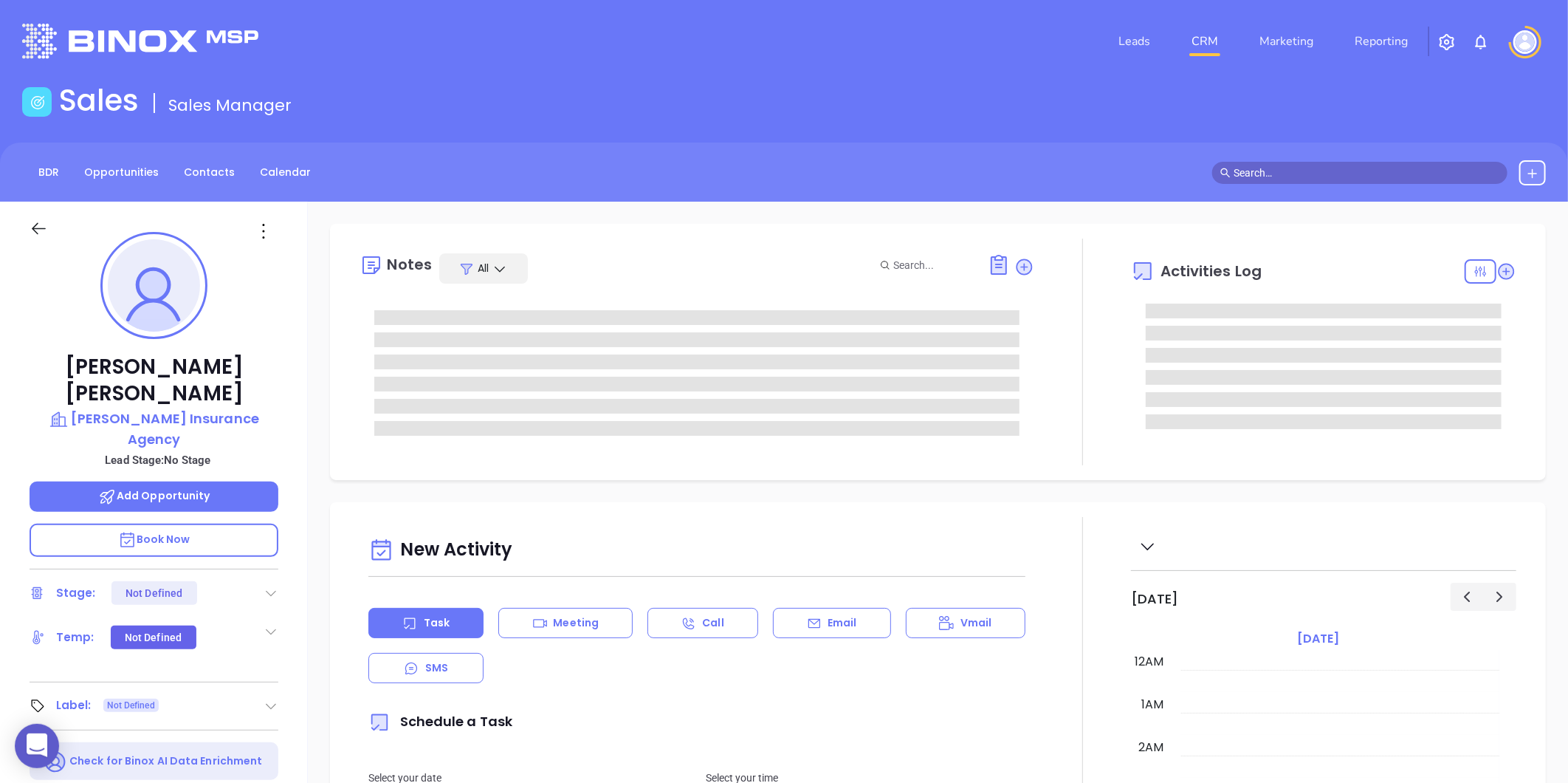
scroll to position [430, 0]
type input "[PERSON_NAME]"
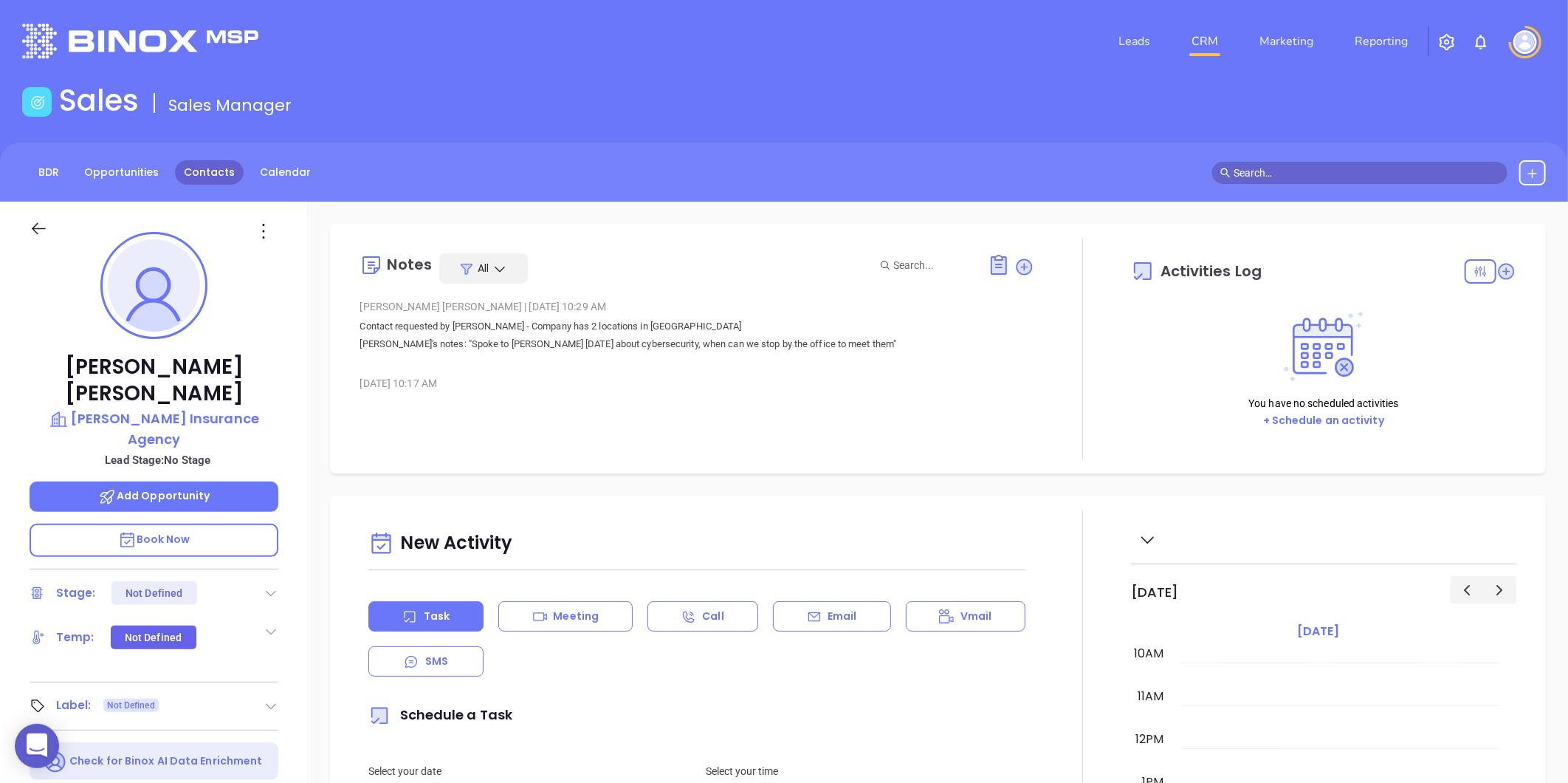
click at [217, 175] on link "Contacts" at bounding box center [209, 172] width 68 height 25
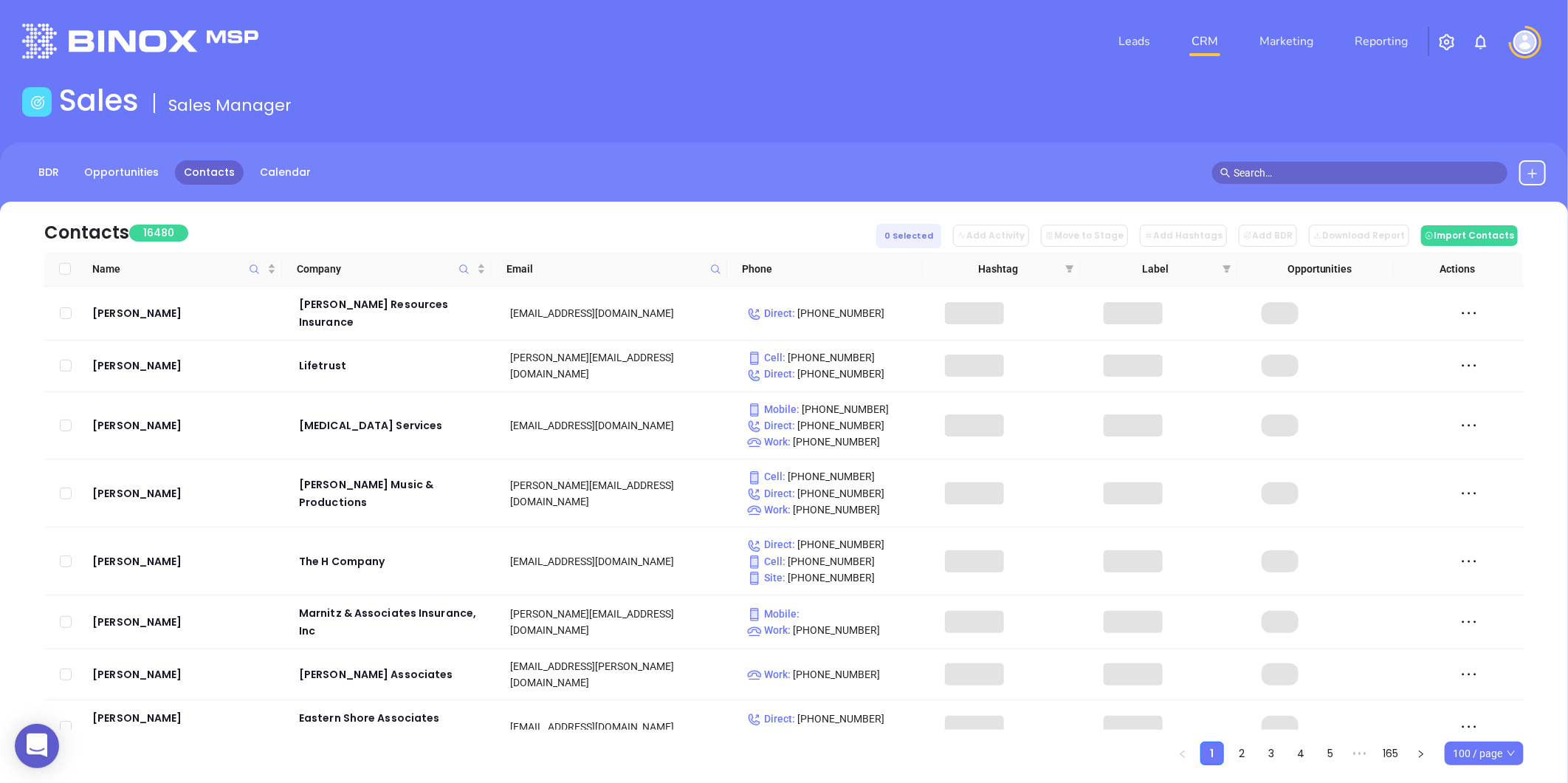
click at [713, 264] on icon at bounding box center [715, 269] width 11 height 11
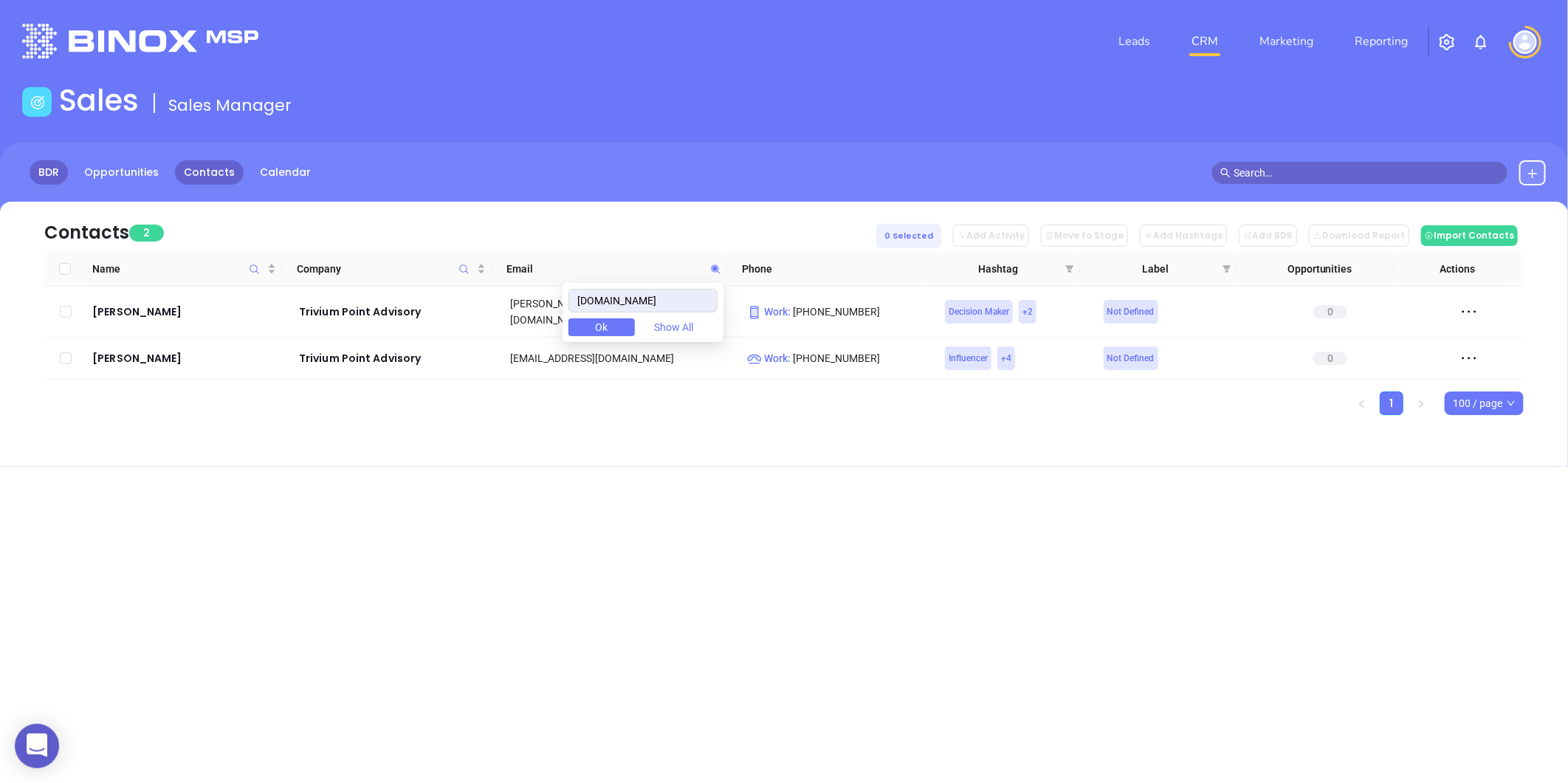
type input "[DOMAIN_NAME]"
